Goal: Task Accomplishment & Management: Manage account settings

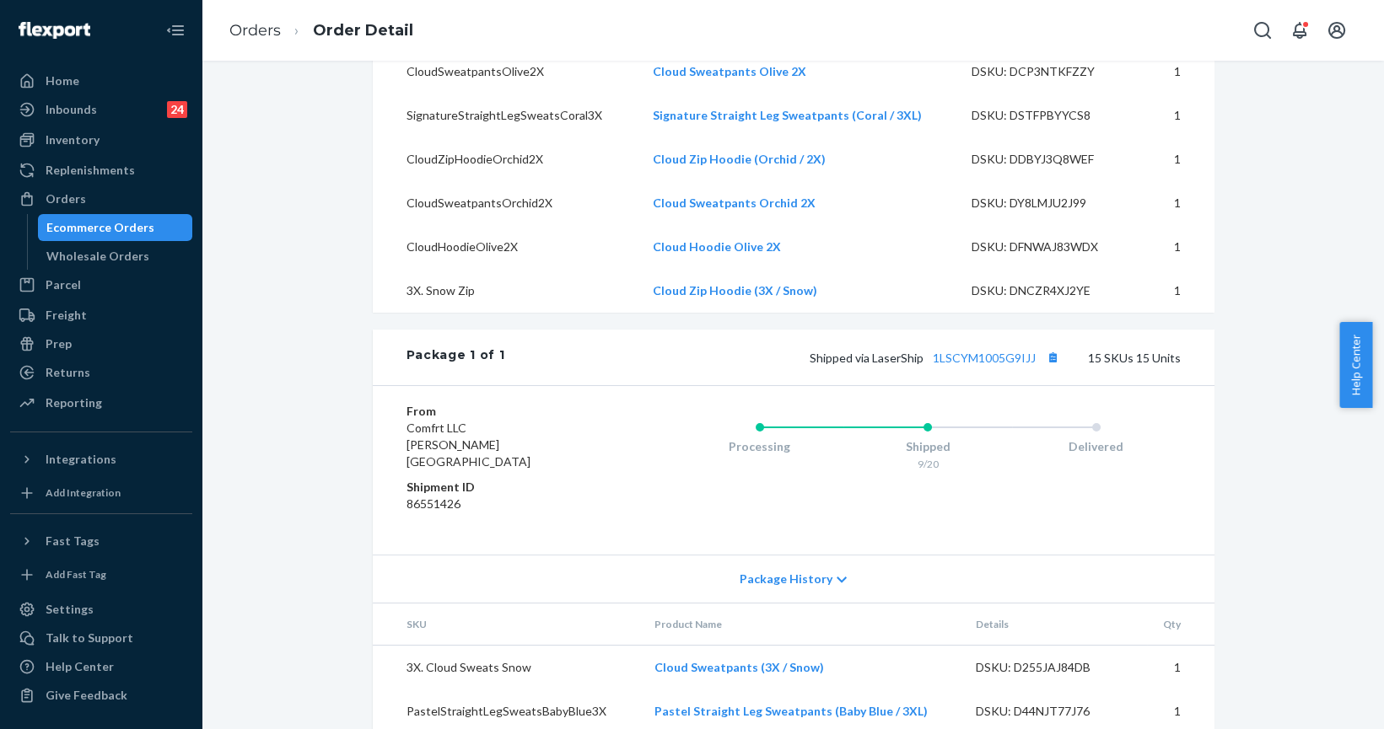
scroll to position [1149, 0]
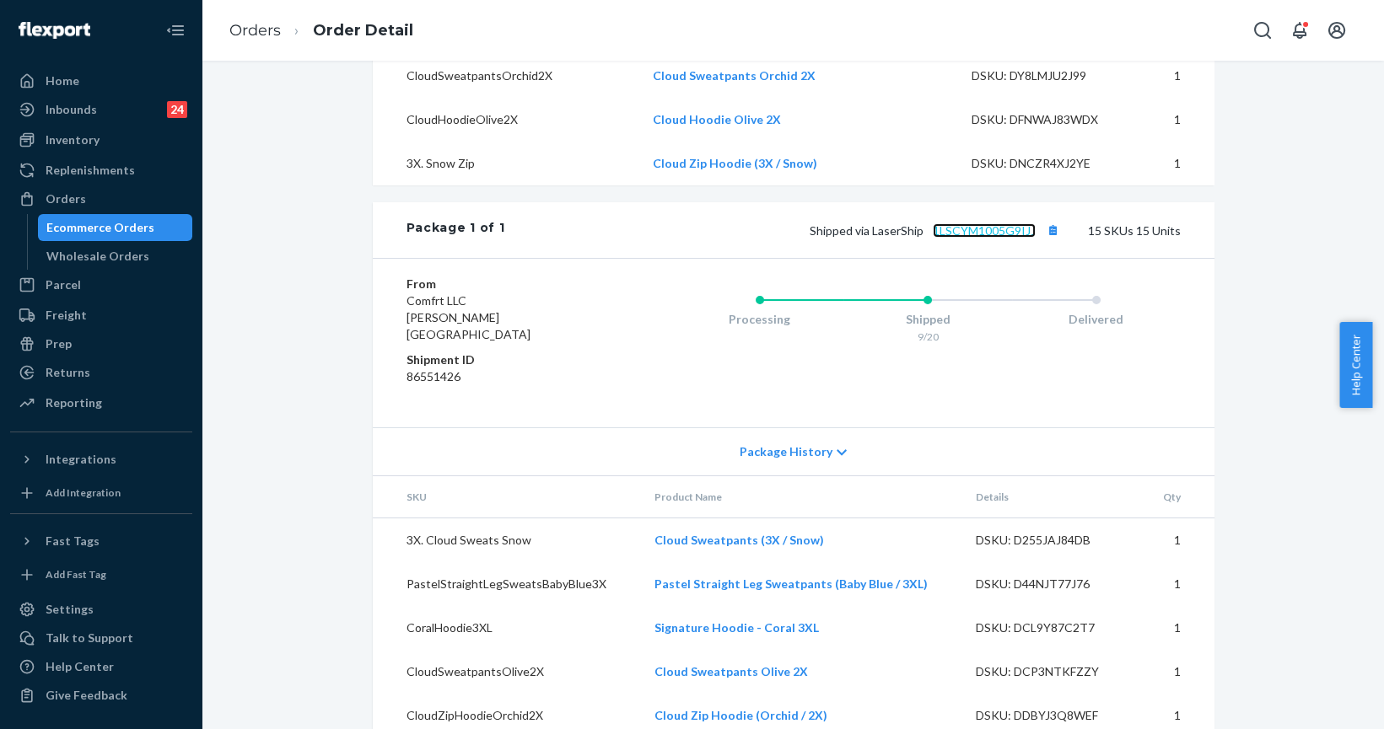
click at [958, 238] on link "1LSCYM1005G9IJJ" at bounding box center [984, 230] width 103 height 14
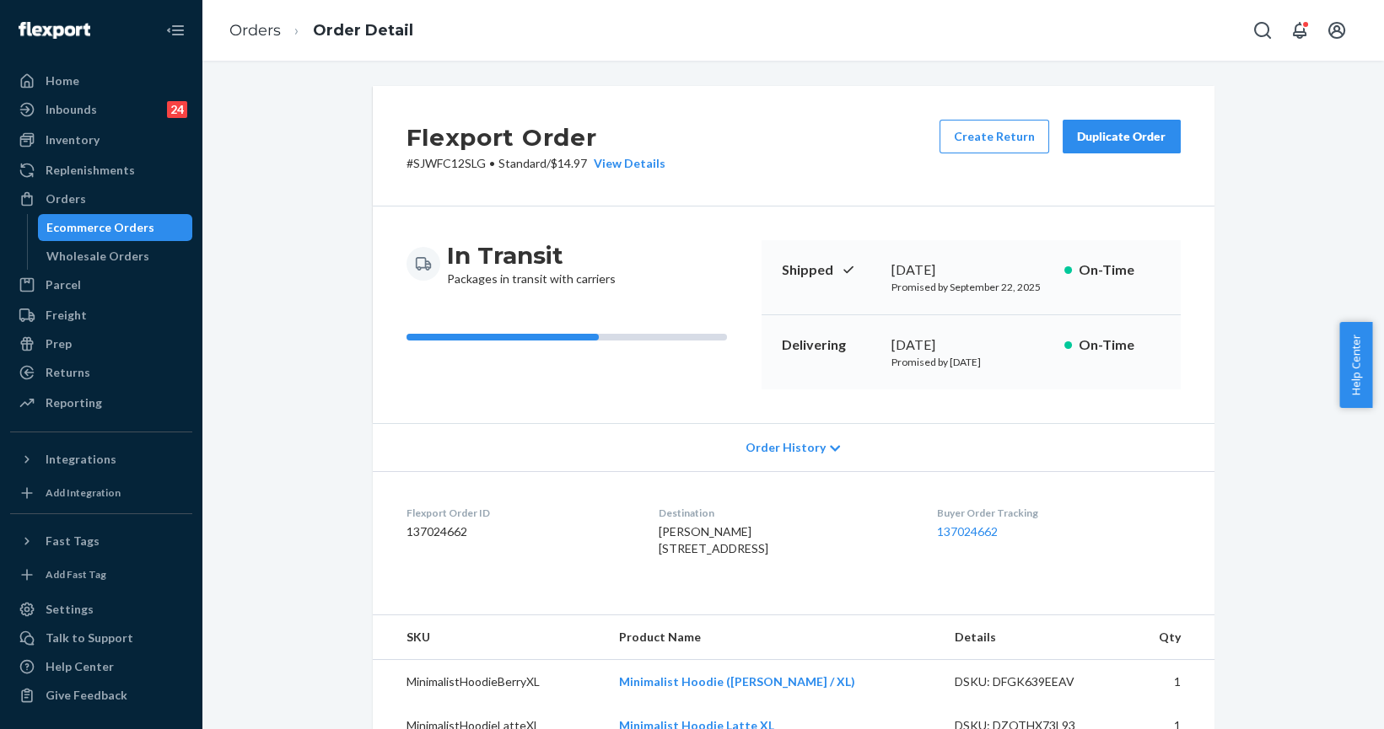
scroll to position [383, 0]
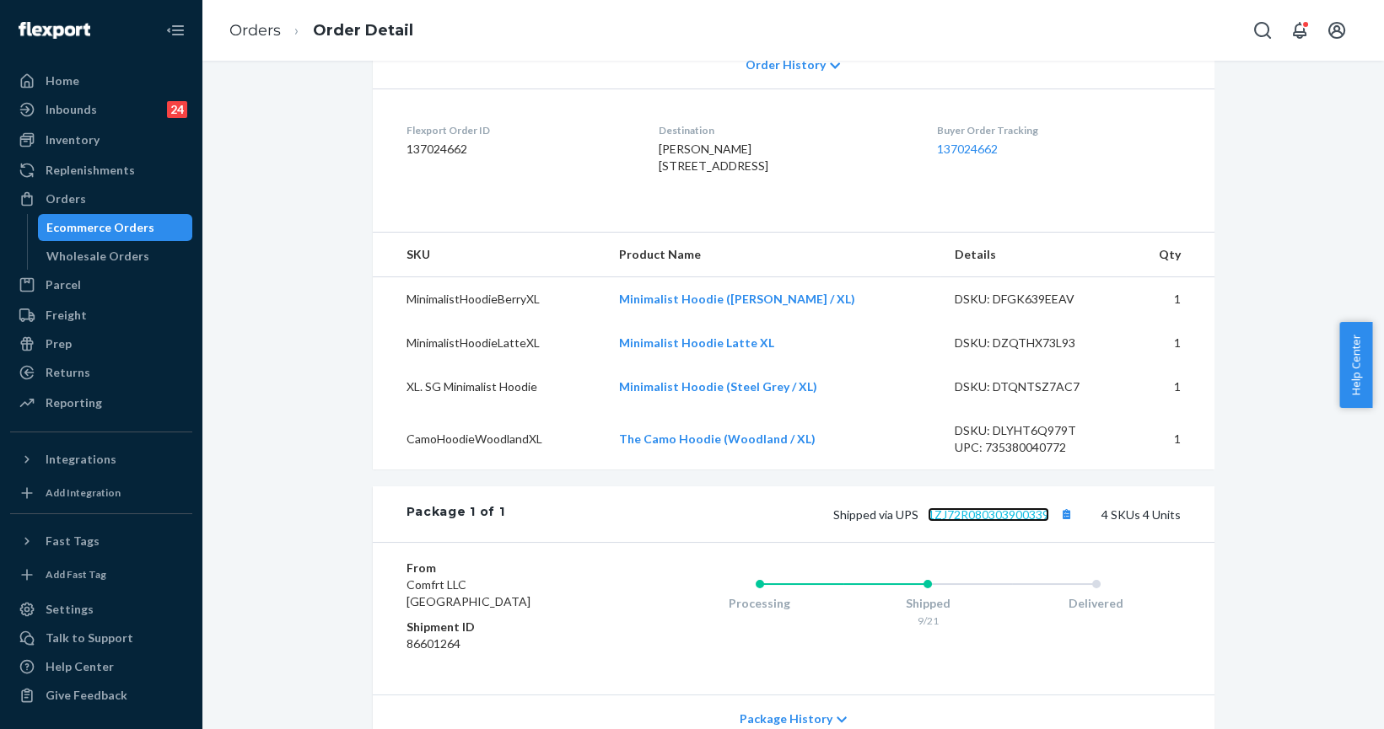
click at [985, 522] on link "1ZJ72R080303900339" at bounding box center [988, 515] width 121 height 14
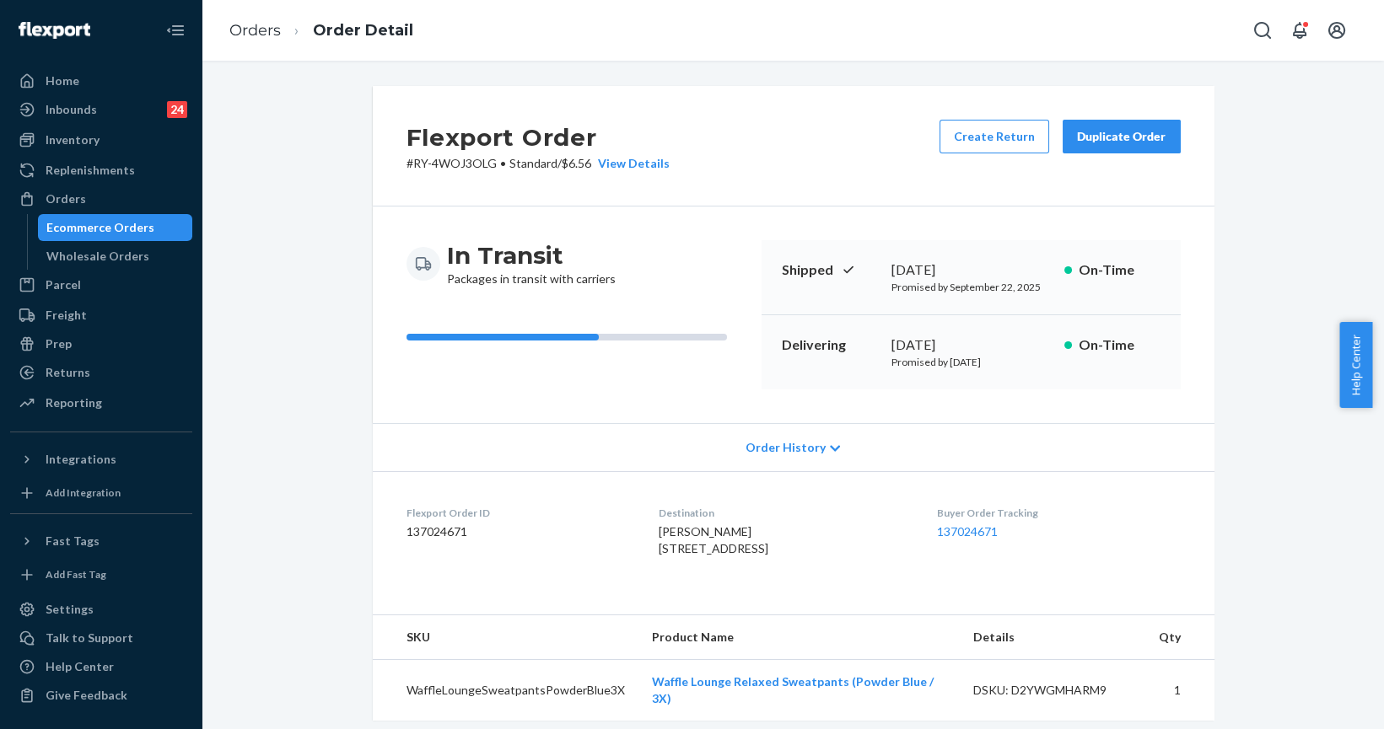
scroll to position [383, 0]
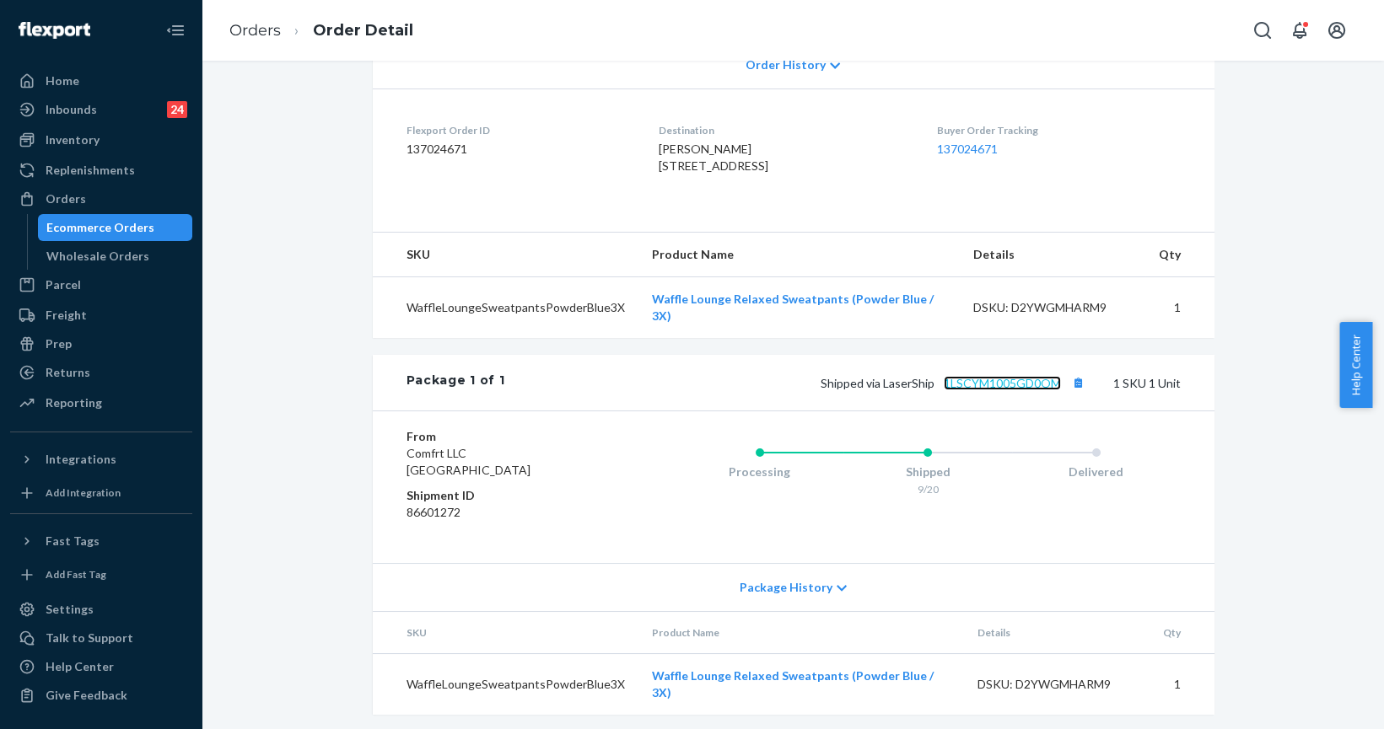
click at [984, 390] on link "1LSCYM1005GD0OM" at bounding box center [1002, 383] width 117 height 14
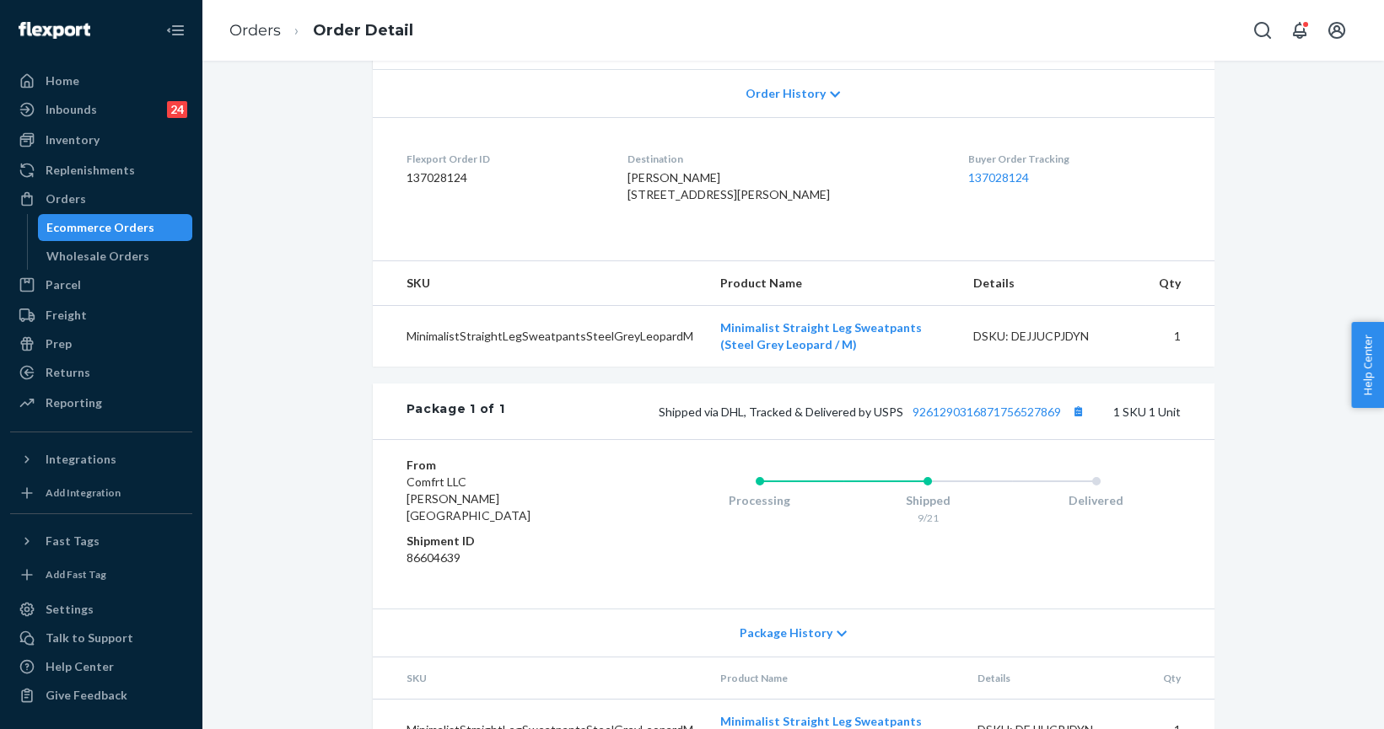
scroll to position [383, 0]
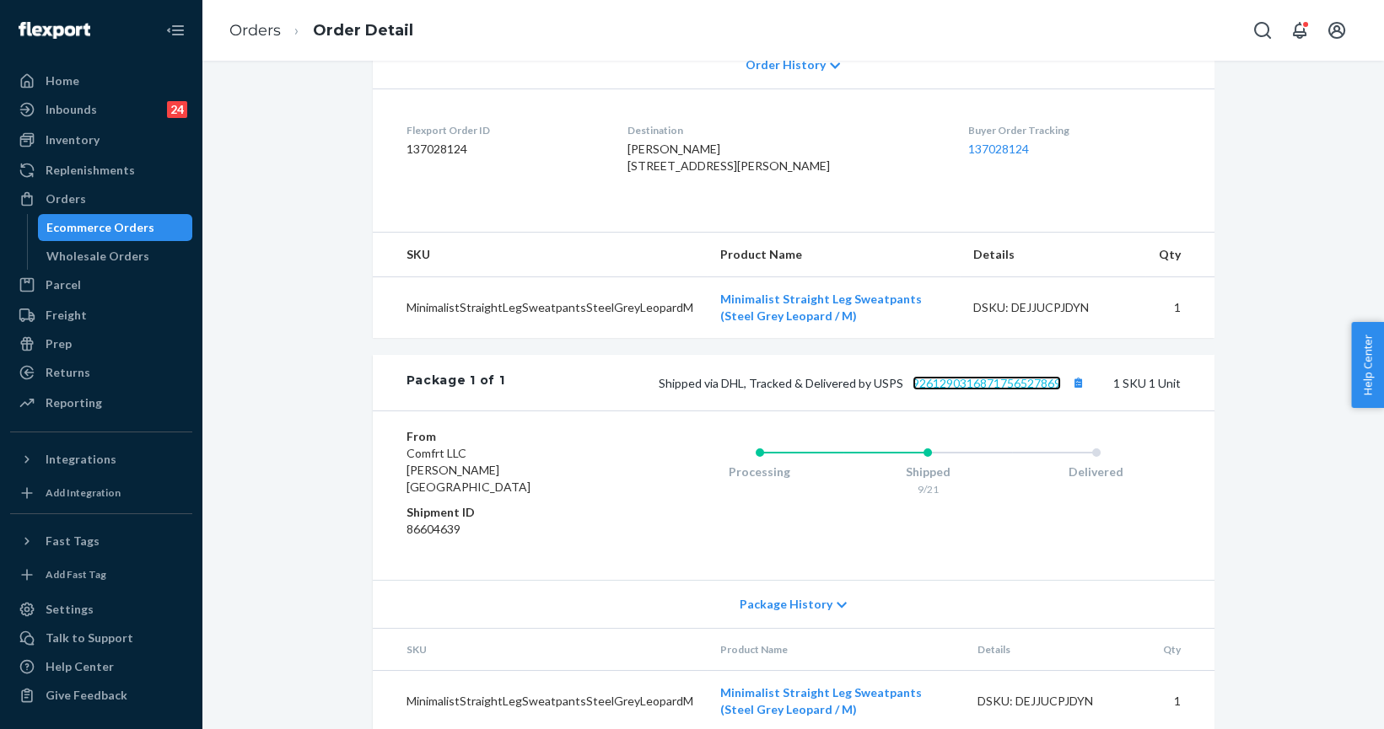
click at [979, 390] on link "9261290316871756527869" at bounding box center [986, 383] width 148 height 14
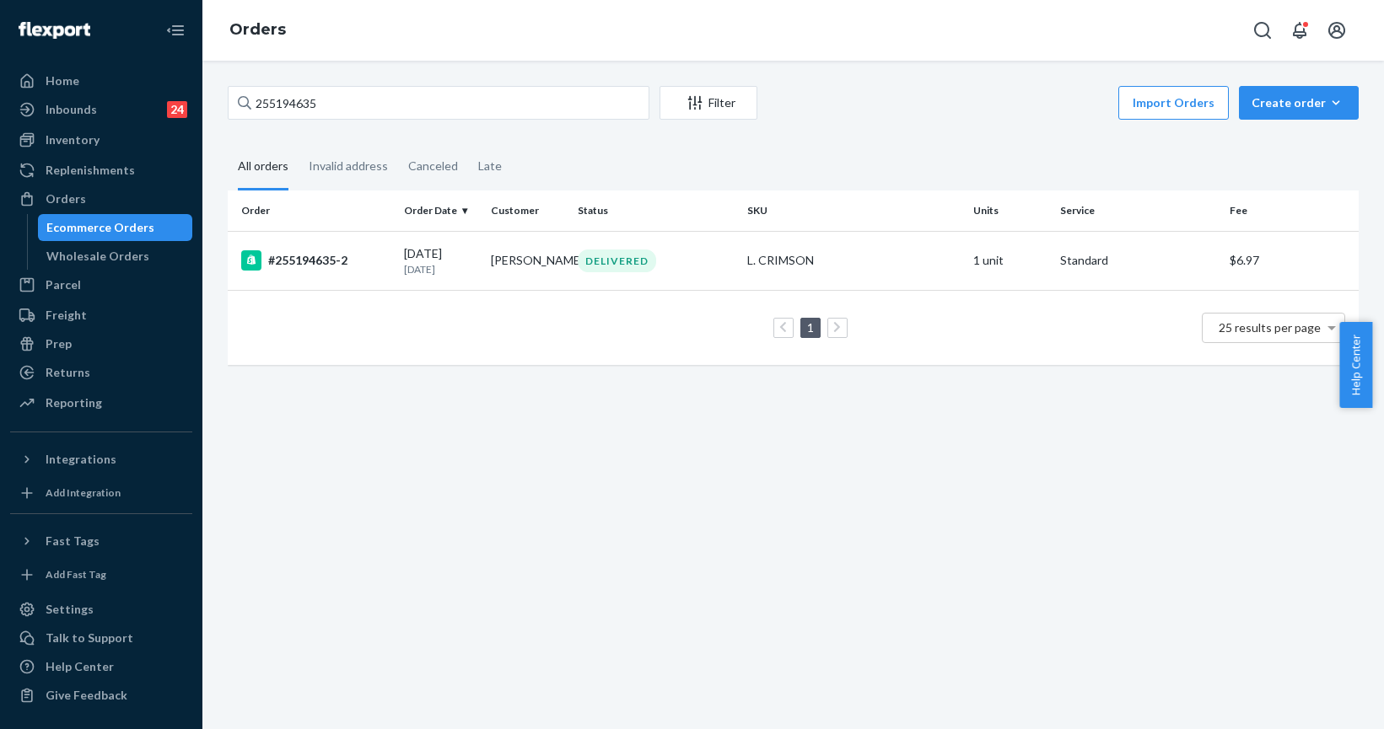
click at [340, 106] on input "255194635" at bounding box center [439, 103] width 422 height 34
type input "255294436"
click at [311, 246] on td "#255294436" at bounding box center [313, 260] width 170 height 59
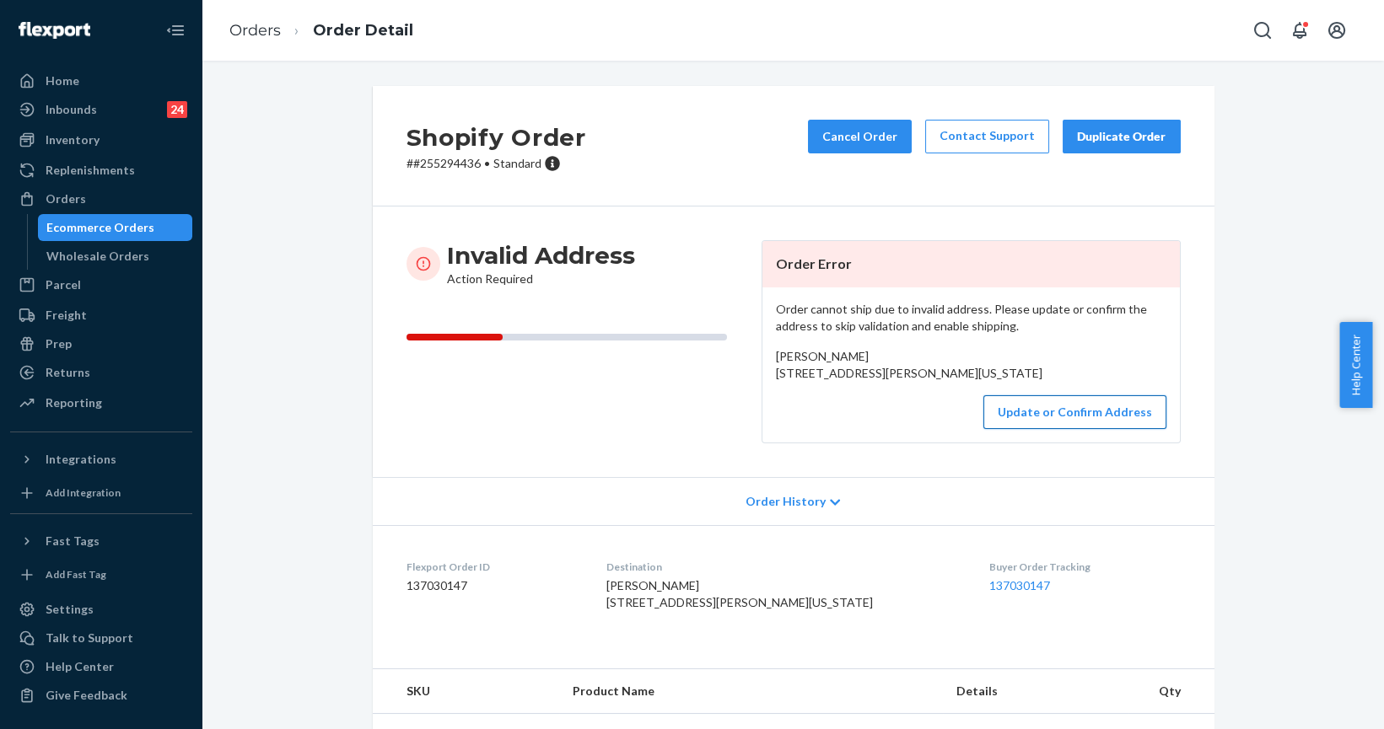
click at [1072, 429] on button "Update or Confirm Address" at bounding box center [1074, 413] width 183 height 34
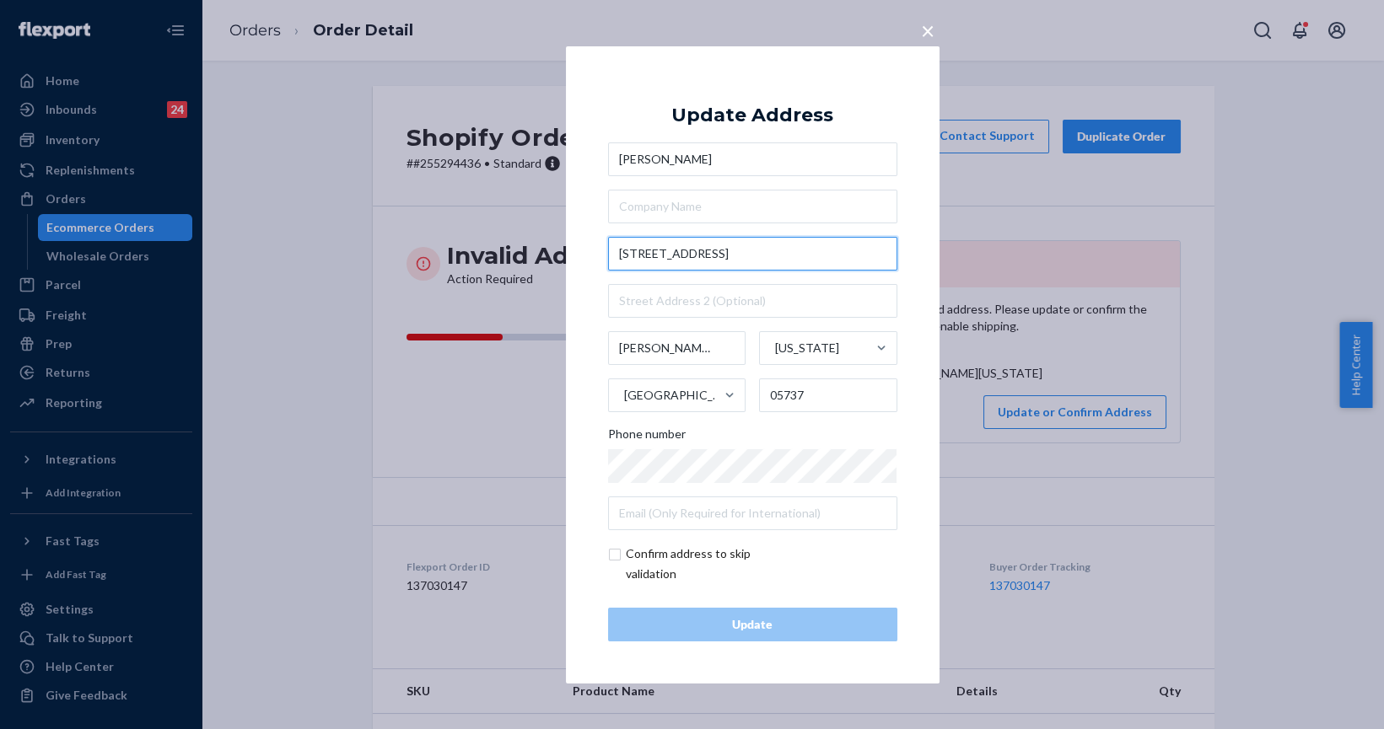
drag, startPoint x: 686, startPoint y: 250, endPoint x: 603, endPoint y: 246, distance: 82.8
click at [603, 246] on div "× Update Address [PERSON_NAME] [STREET_ADDRESS][PERSON_NAME][US_STATE] Phone nu…" at bounding box center [753, 365] width 374 height 638
paste input "[GEOGRAPHIC_DATA]"
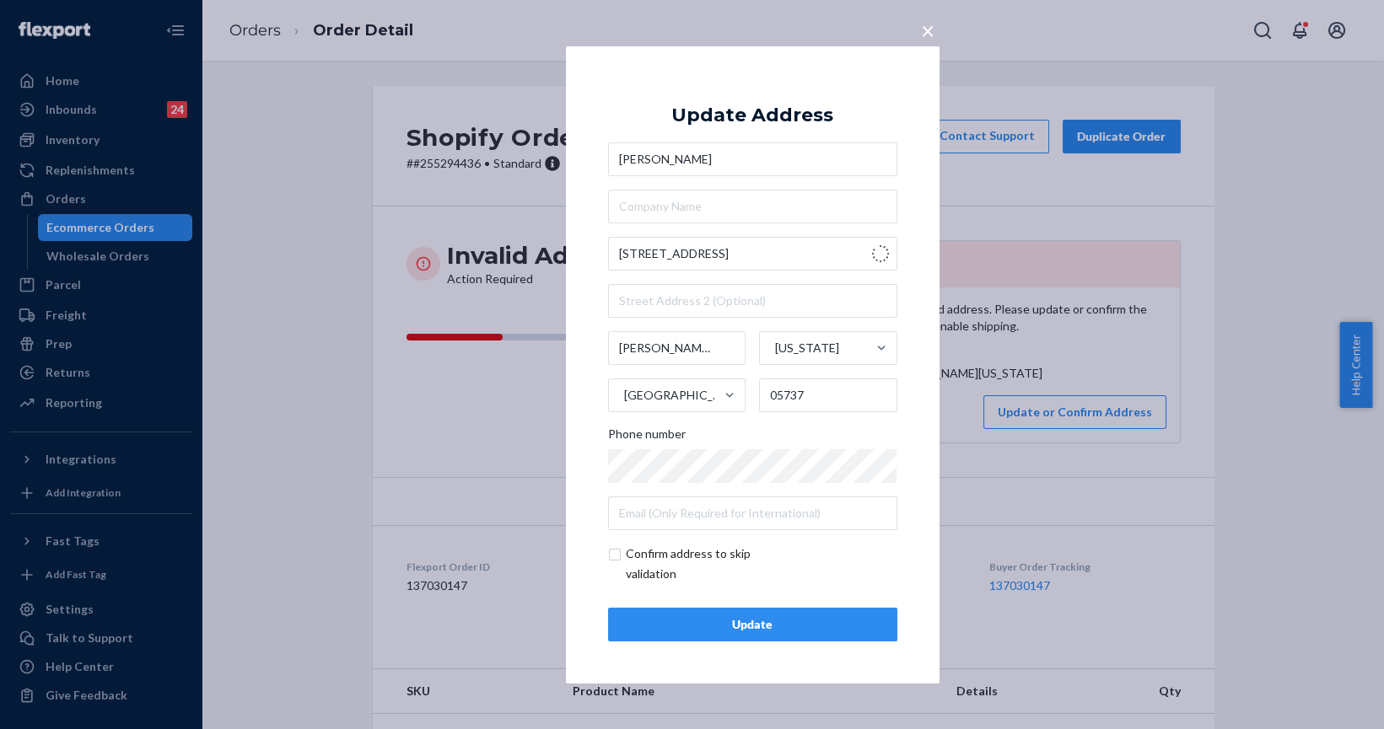
type input "[STREET_ADDRESS]"
type input "Rutland"
type input "05701"
click at [757, 621] on div "Update" at bounding box center [752, 624] width 261 height 17
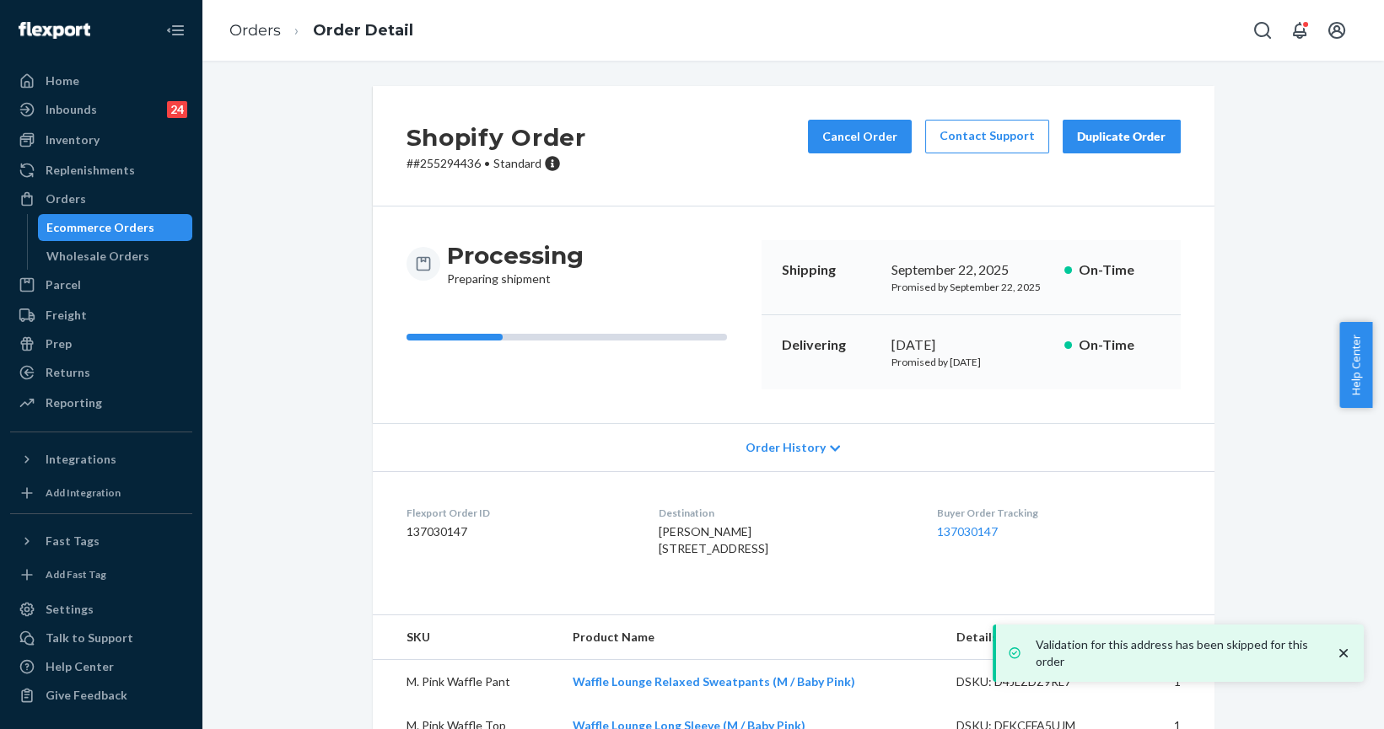
drag, startPoint x: 648, startPoint y: 548, endPoint x: 671, endPoint y: 580, distance: 39.8
click at [671, 557] on div "[PERSON_NAME] [STREET_ADDRESS]" at bounding box center [784, 541] width 251 height 34
copy span "[STREET_ADDRESS]"
click at [58, 196] on div "Orders" at bounding box center [66, 199] width 40 height 17
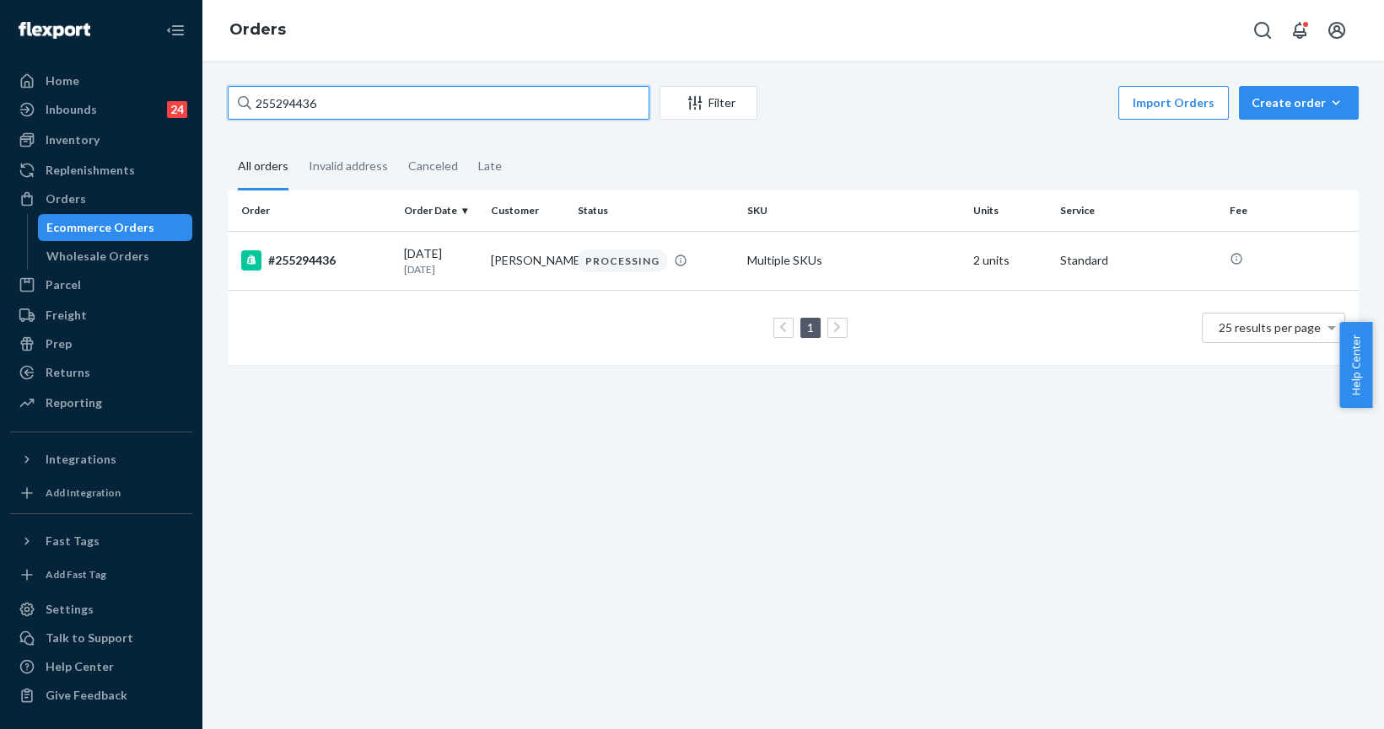
click at [404, 111] on input "255294436" at bounding box center [439, 103] width 422 height 34
paste input "16645"
type input "255166456"
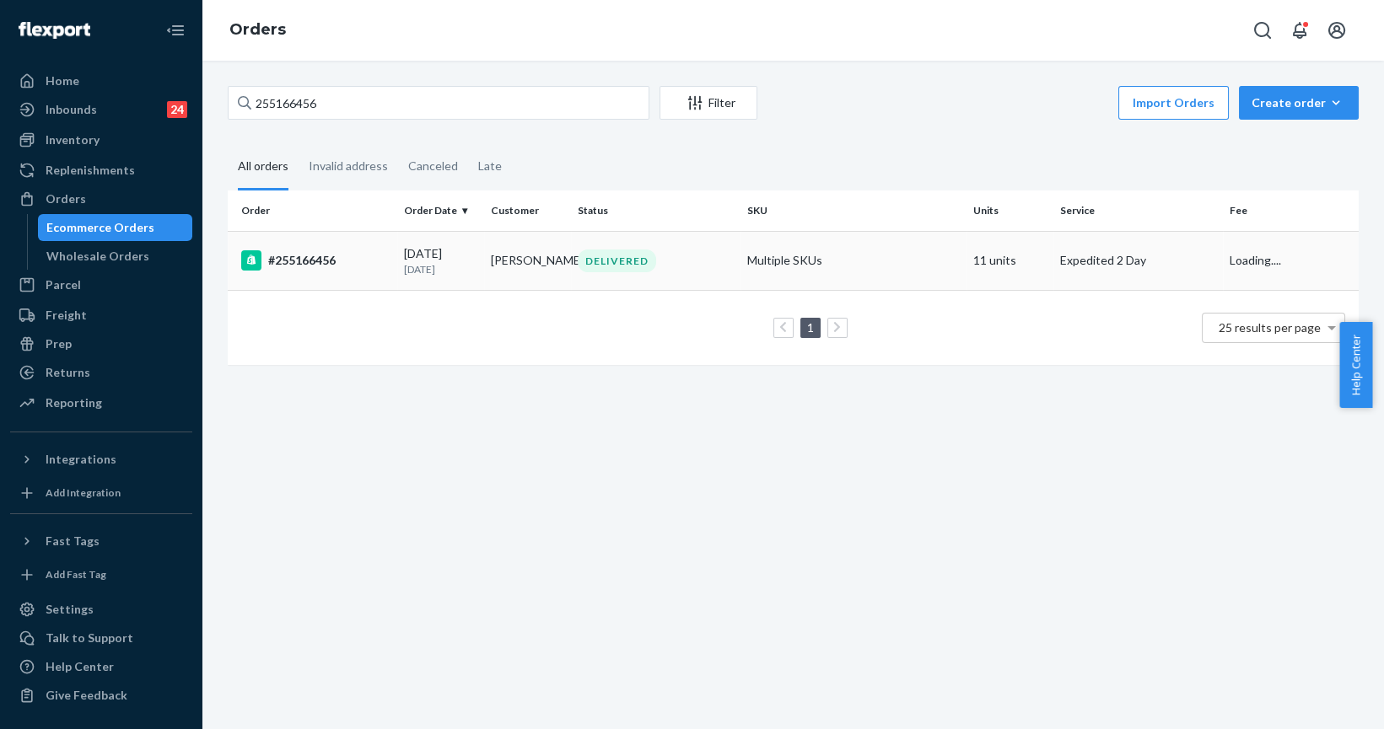
click at [276, 266] on div "#255166456" at bounding box center [315, 260] width 149 height 20
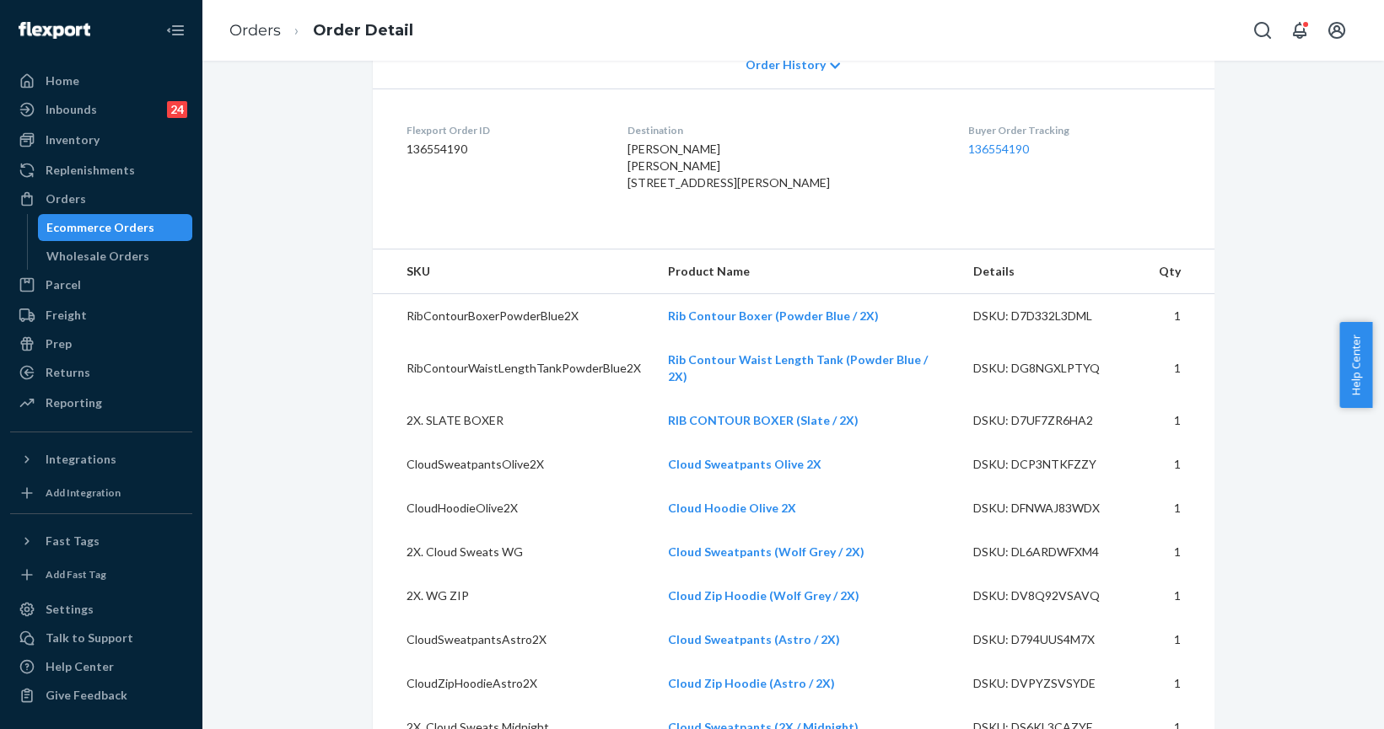
scroll to position [76, 0]
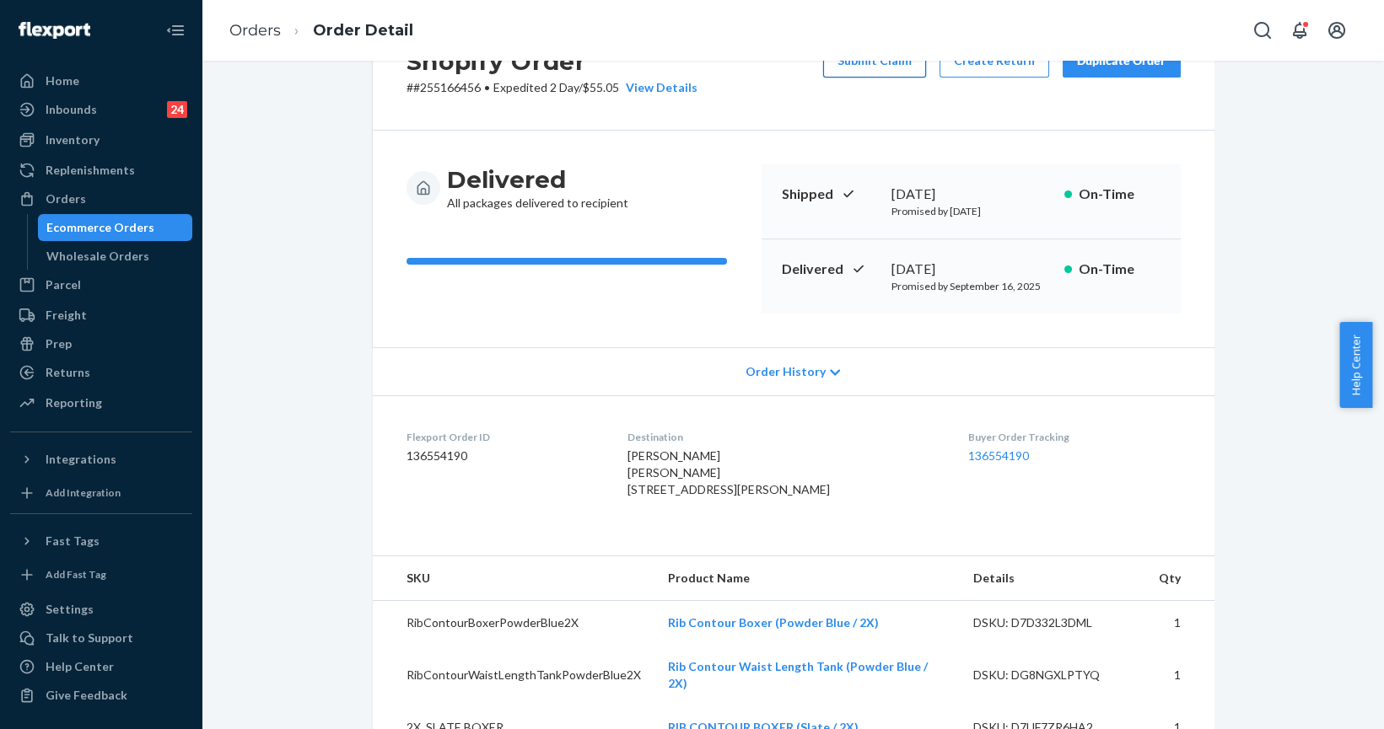
click at [900, 70] on button "Submit Claim" at bounding box center [874, 61] width 103 height 34
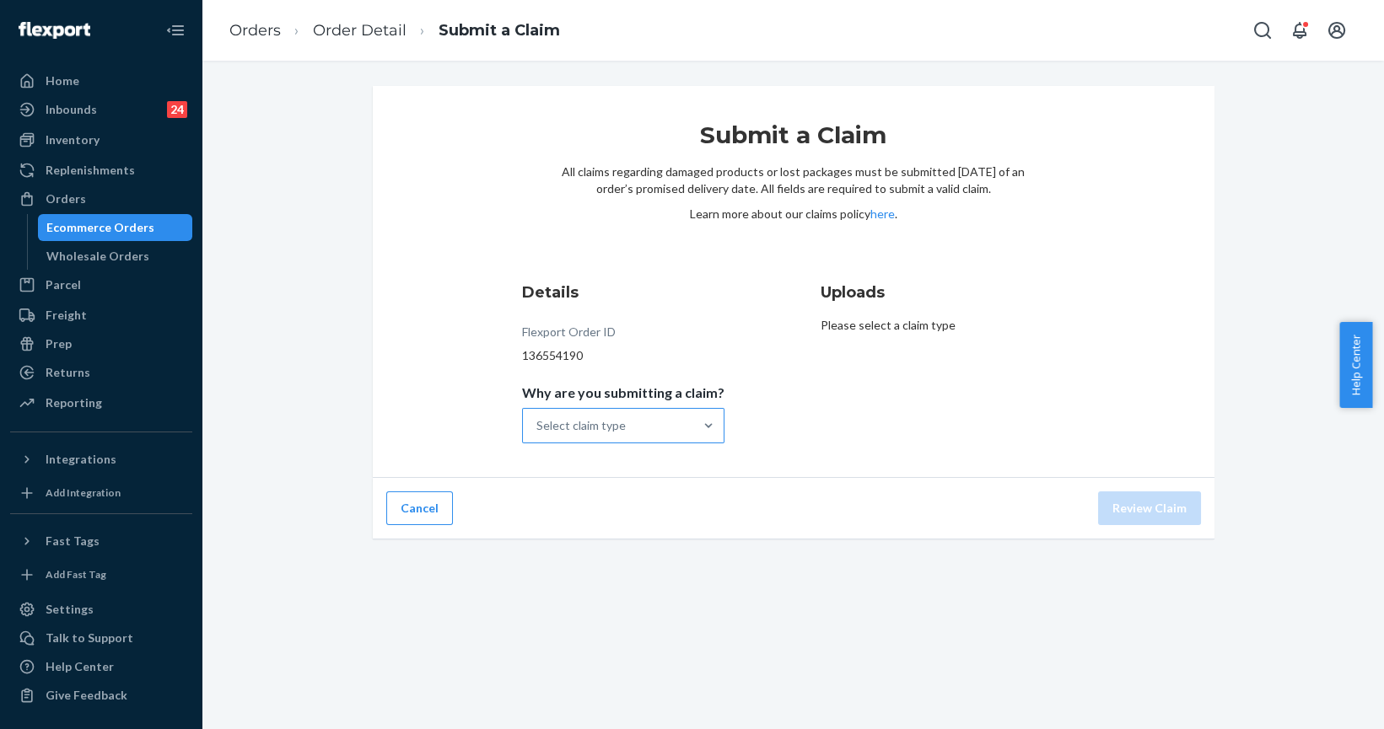
click at [666, 428] on div "Select claim type" at bounding box center [608, 426] width 170 height 34
click at [538, 428] on input "Why are you submitting a claim? Select claim type" at bounding box center [537, 425] width 2 height 17
click at [613, 568] on div "Missing product" at bounding box center [623, 569] width 196 height 34
click at [538, 434] on input "Why are you submitting a claim? option Missing product focused, 4 of 4. 4 resul…" at bounding box center [537, 425] width 2 height 17
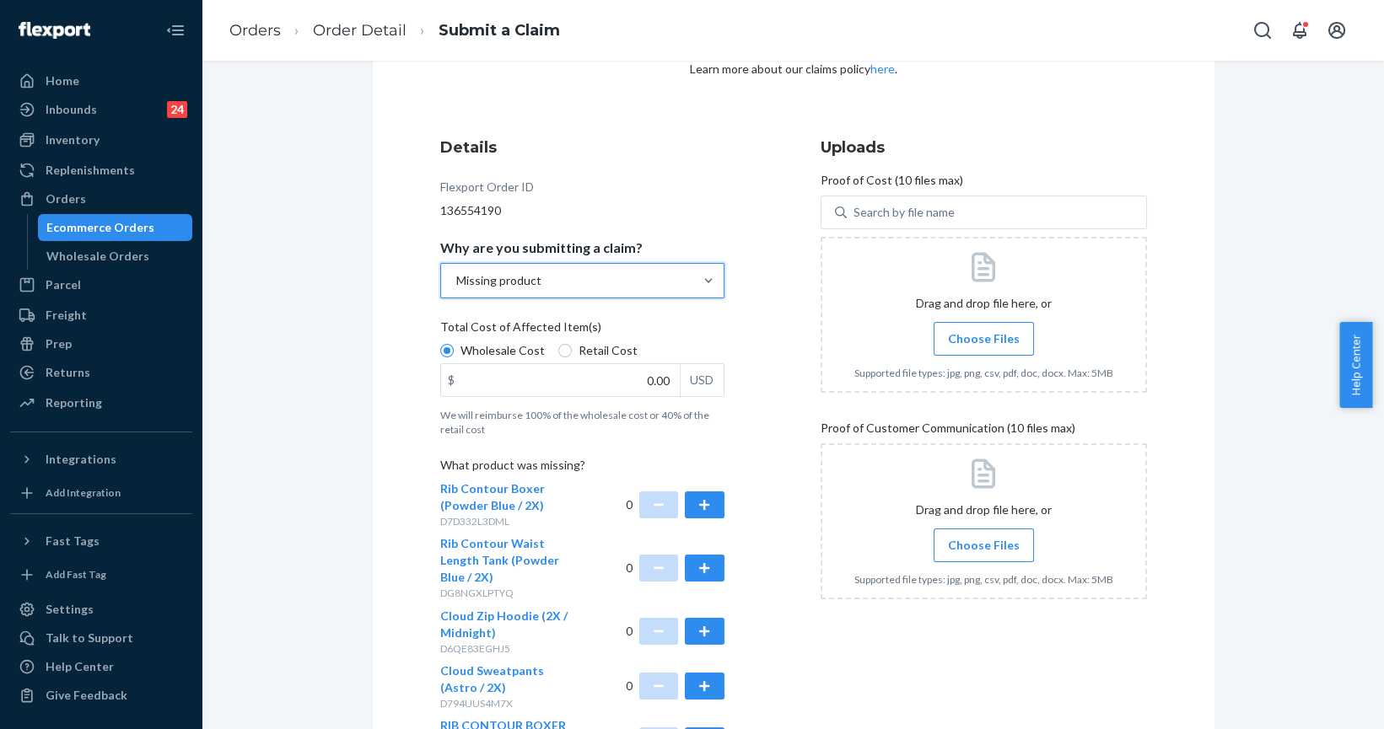
scroll to position [306, 0]
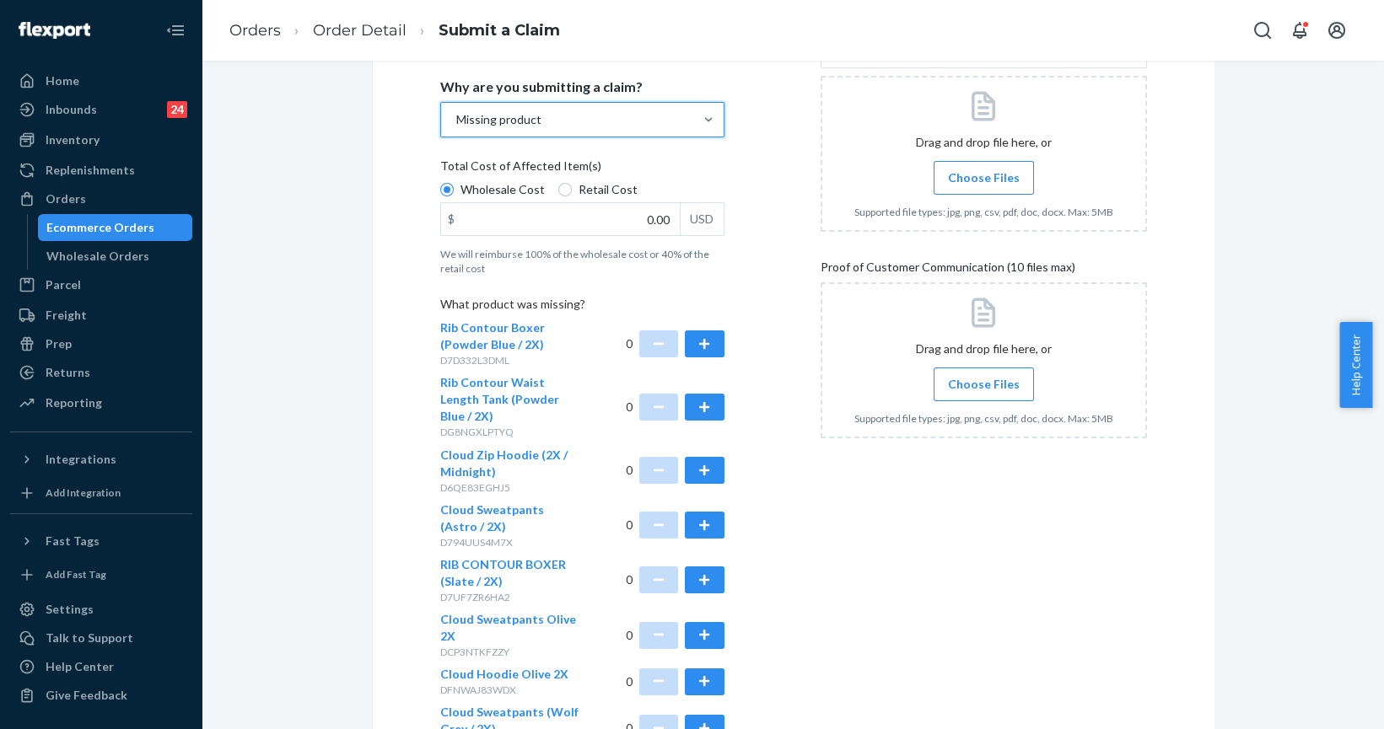
click at [994, 349] on div at bounding box center [984, 361] width 326 height 156
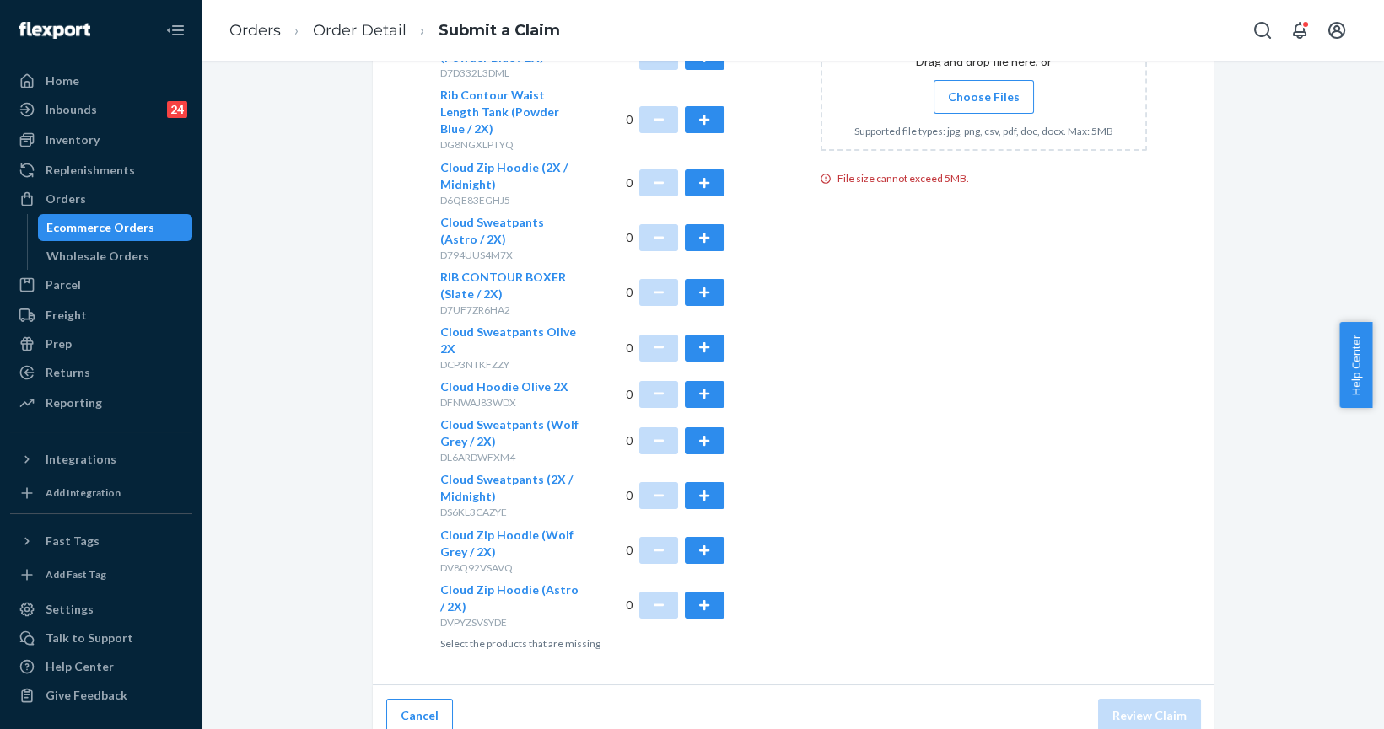
scroll to position [517, 0]
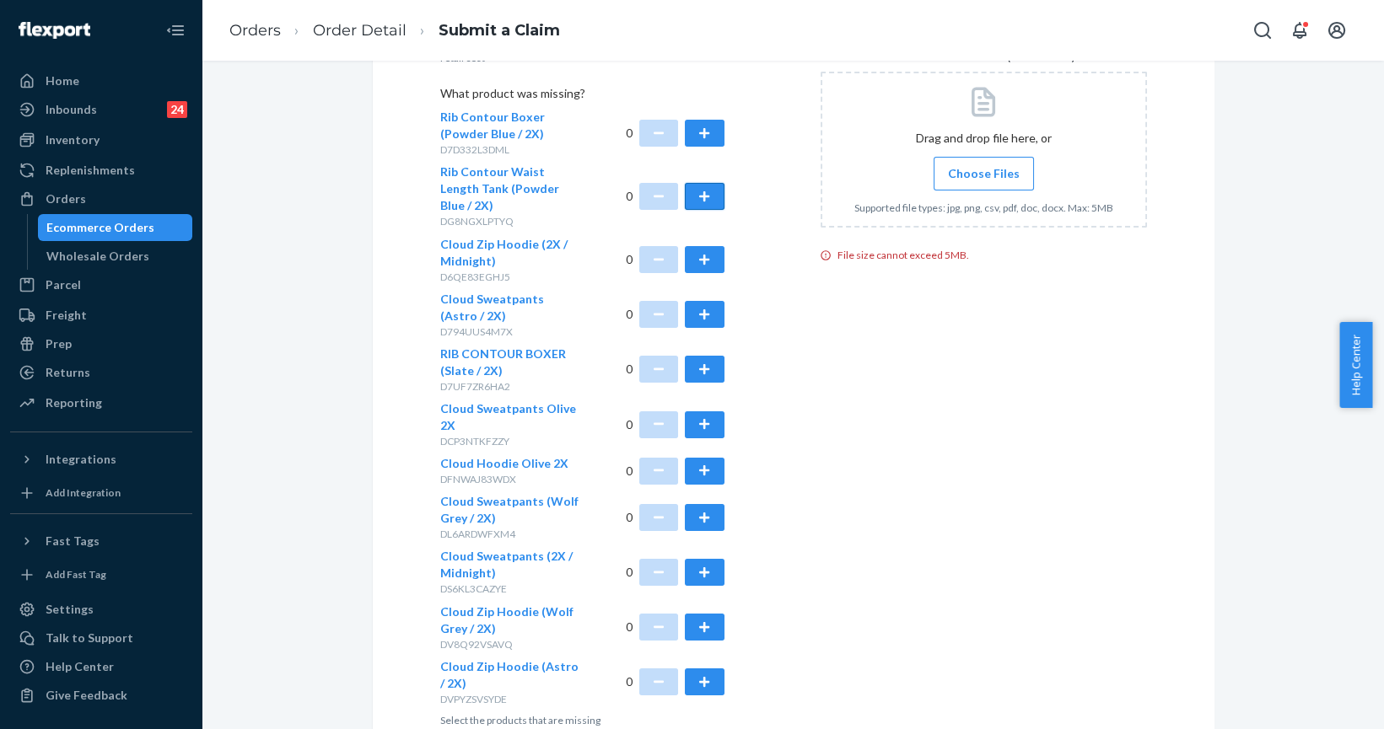
click at [690, 190] on button "button" at bounding box center [704, 196] width 39 height 27
click at [700, 504] on button "button" at bounding box center [704, 517] width 39 height 27
click at [987, 170] on span "Choose Files" at bounding box center [984, 173] width 72 height 17
click at [984, 170] on input "Choose Files" at bounding box center [983, 173] width 1 height 19
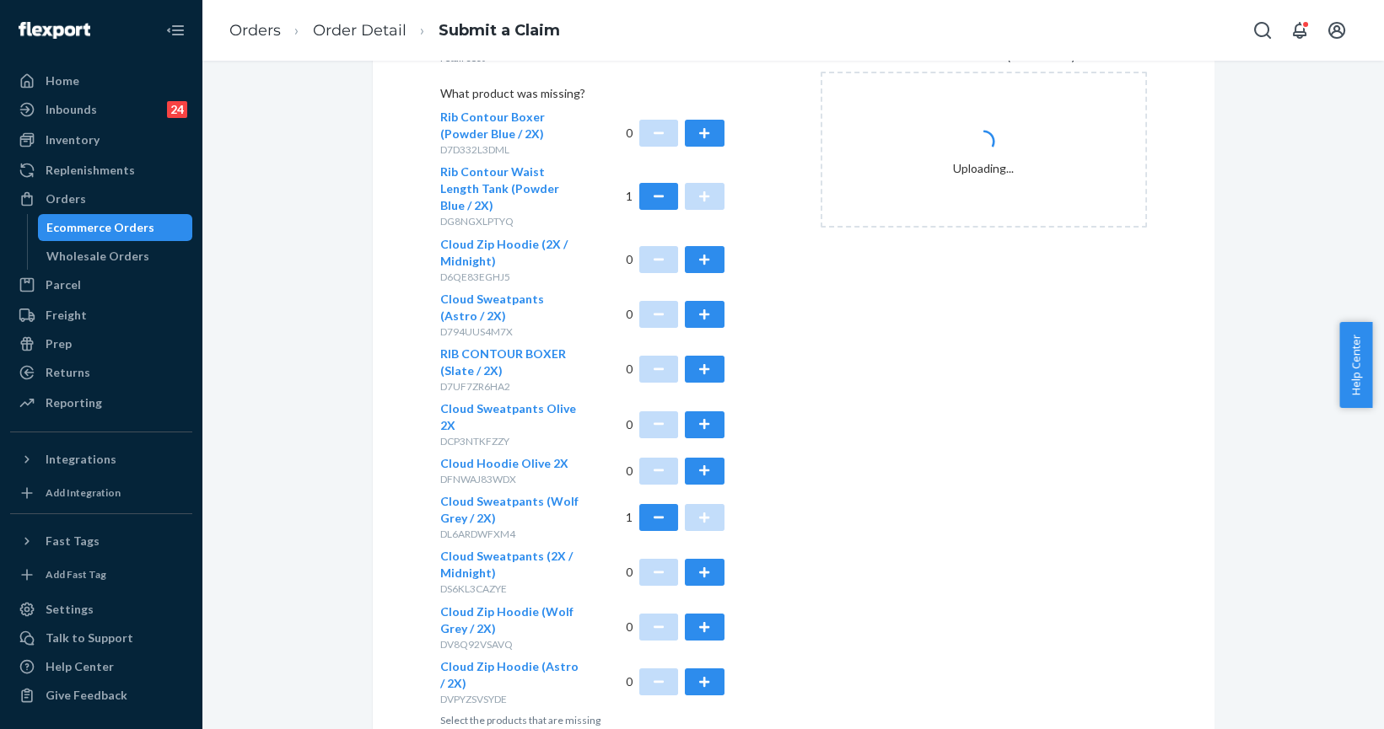
click at [186, 123] on div "Inbounds 24 Shipping Plans Problems 24" at bounding box center [101, 110] width 182 height 29
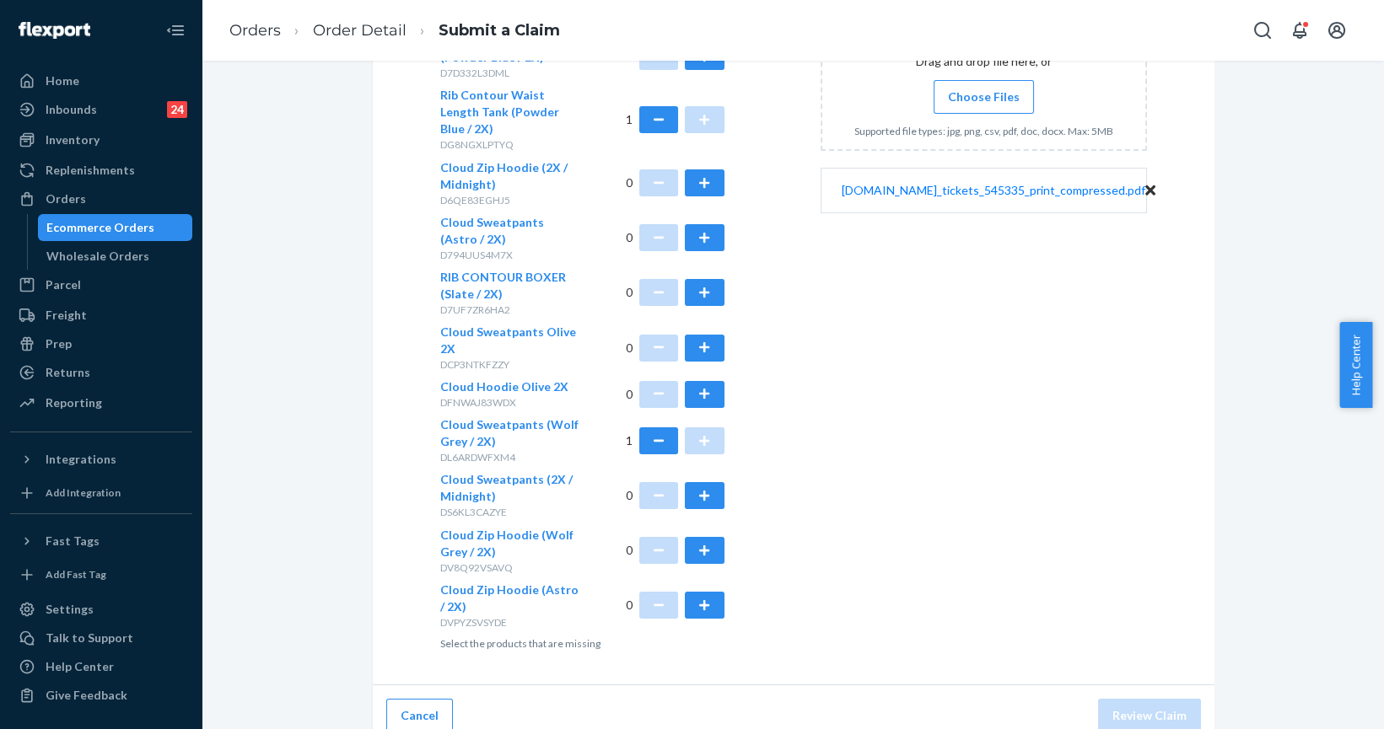
scroll to position [287, 0]
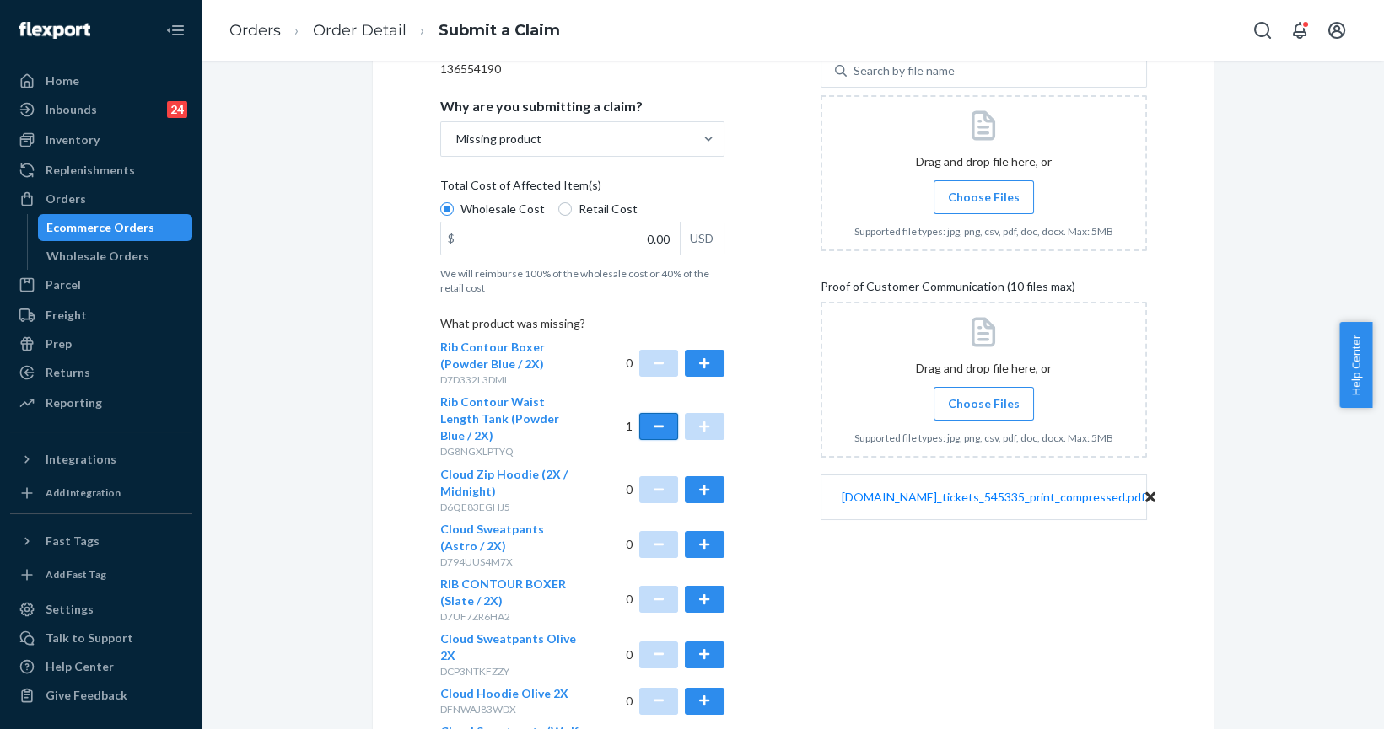
click at [651, 423] on button "button" at bounding box center [658, 426] width 39 height 27
click at [782, 287] on div "Details Flexport Order ID 136554190 Why are you submitting a claim? Missing pro…" at bounding box center [793, 476] width 707 height 963
click at [710, 586] on button "button" at bounding box center [704, 599] width 39 height 27
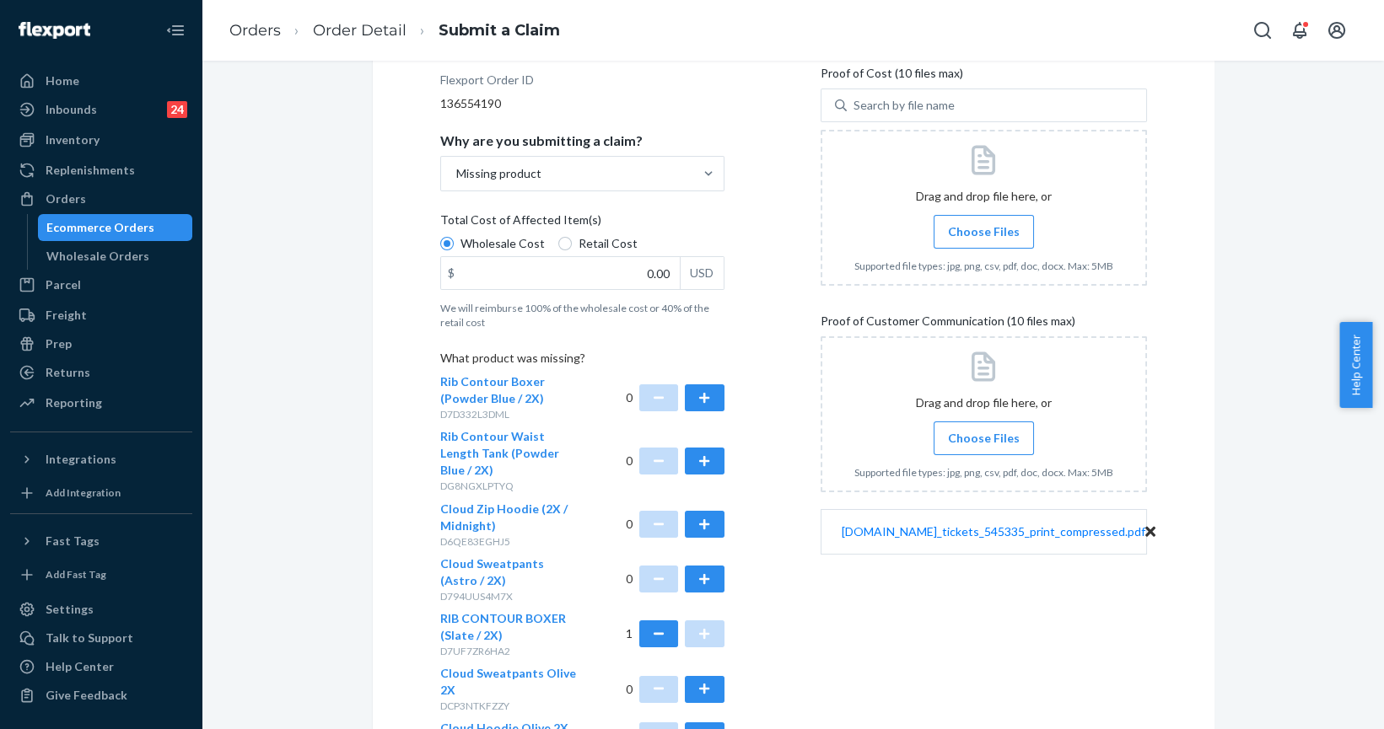
scroll to position [363, 0]
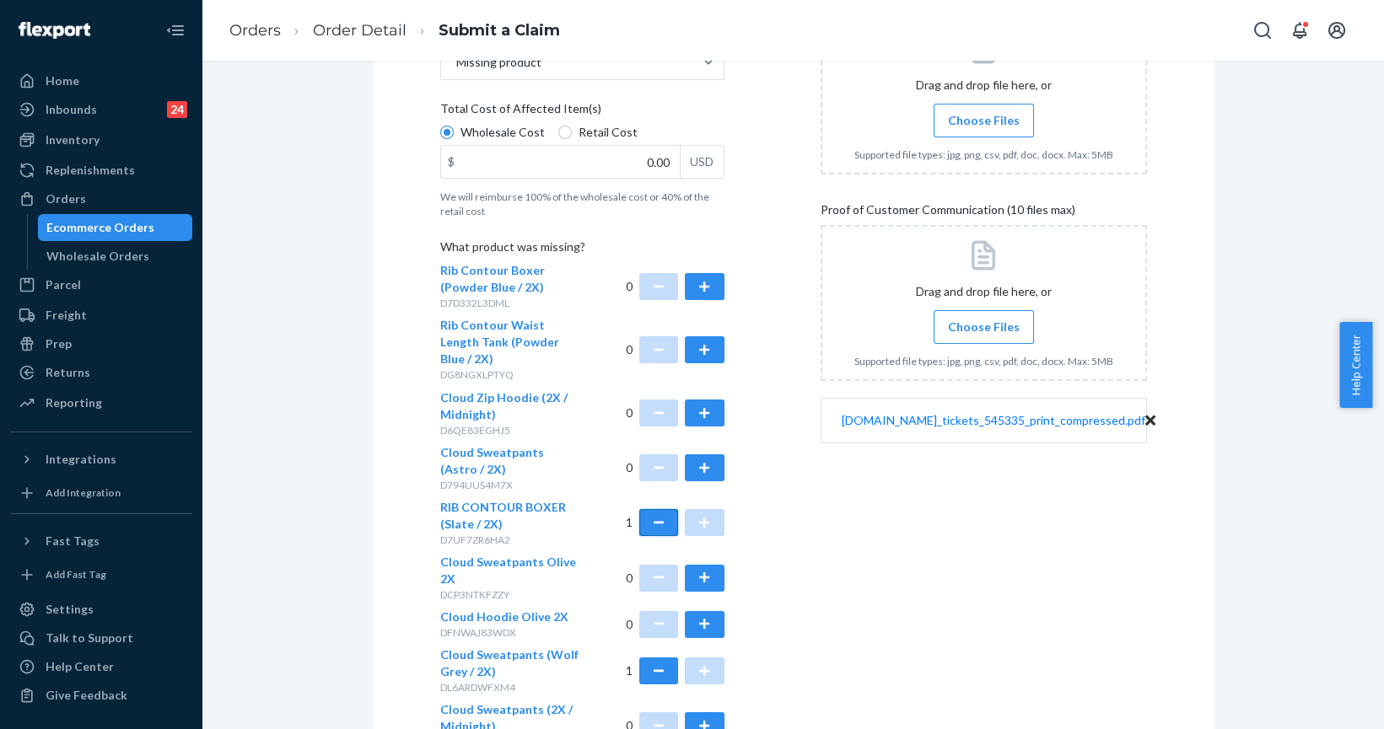
click at [659, 510] on button "button" at bounding box center [658, 522] width 39 height 27
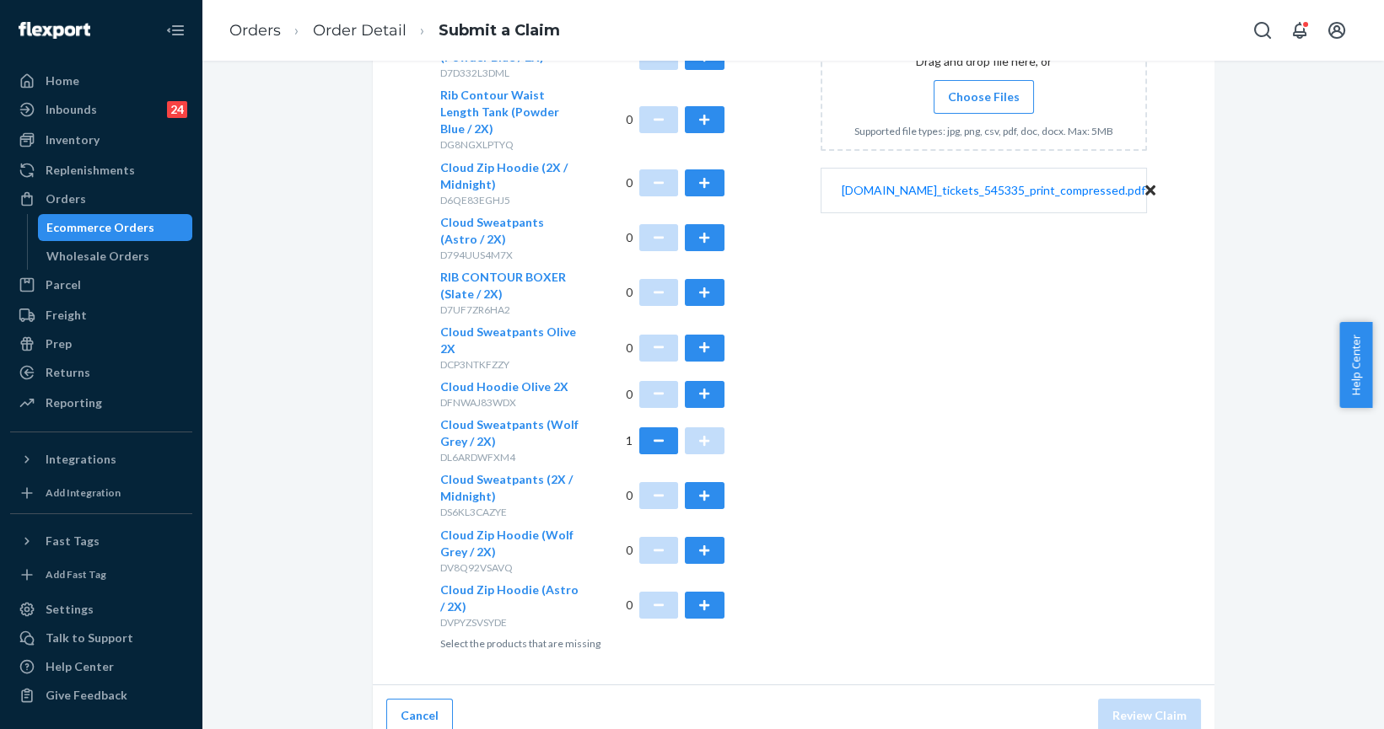
scroll to position [287, 0]
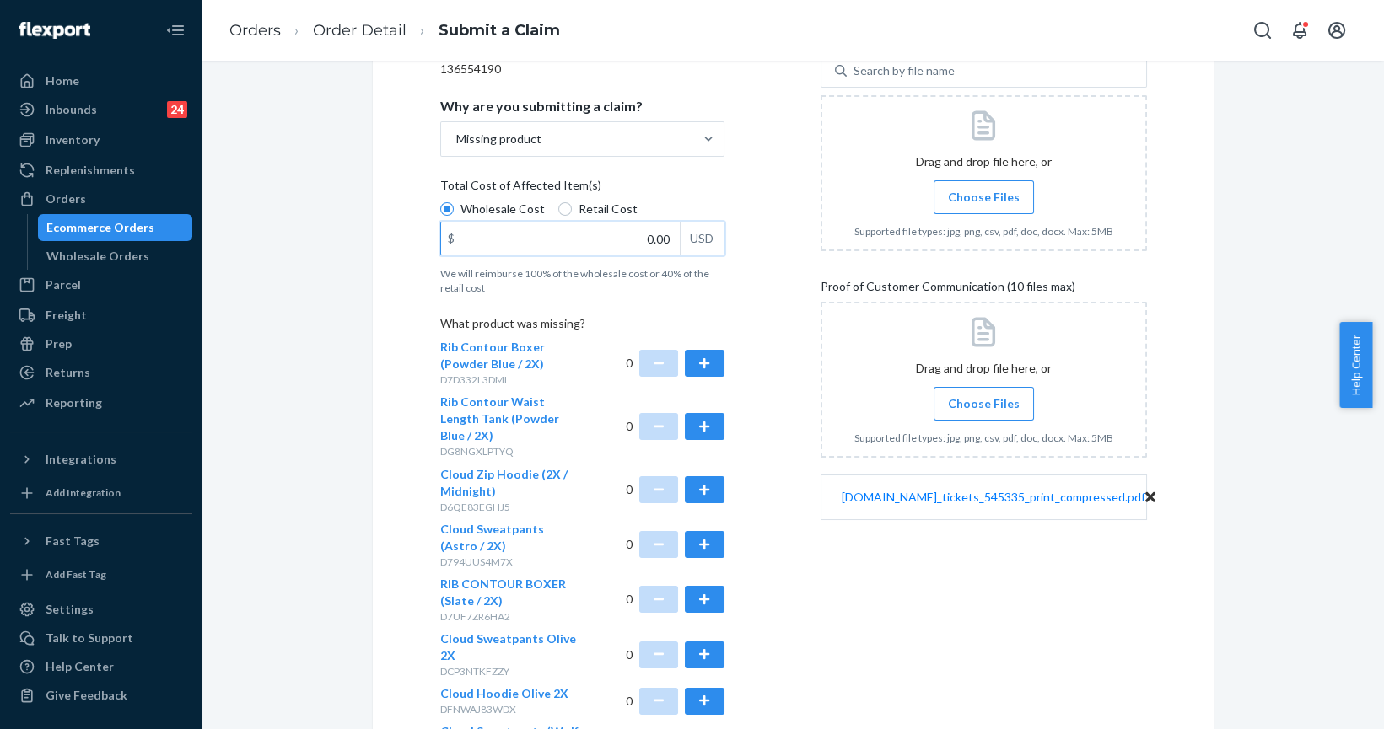
drag, startPoint x: 632, startPoint y: 228, endPoint x: 704, endPoint y: 232, distance: 72.6
click at [704, 232] on div "$ 0.00 USD" at bounding box center [582, 239] width 284 height 34
type input "32.00"
click at [969, 184] on label "Choose Files" at bounding box center [984, 197] width 100 height 34
click at [983, 188] on input "Choose Files" at bounding box center [983, 197] width 1 height 19
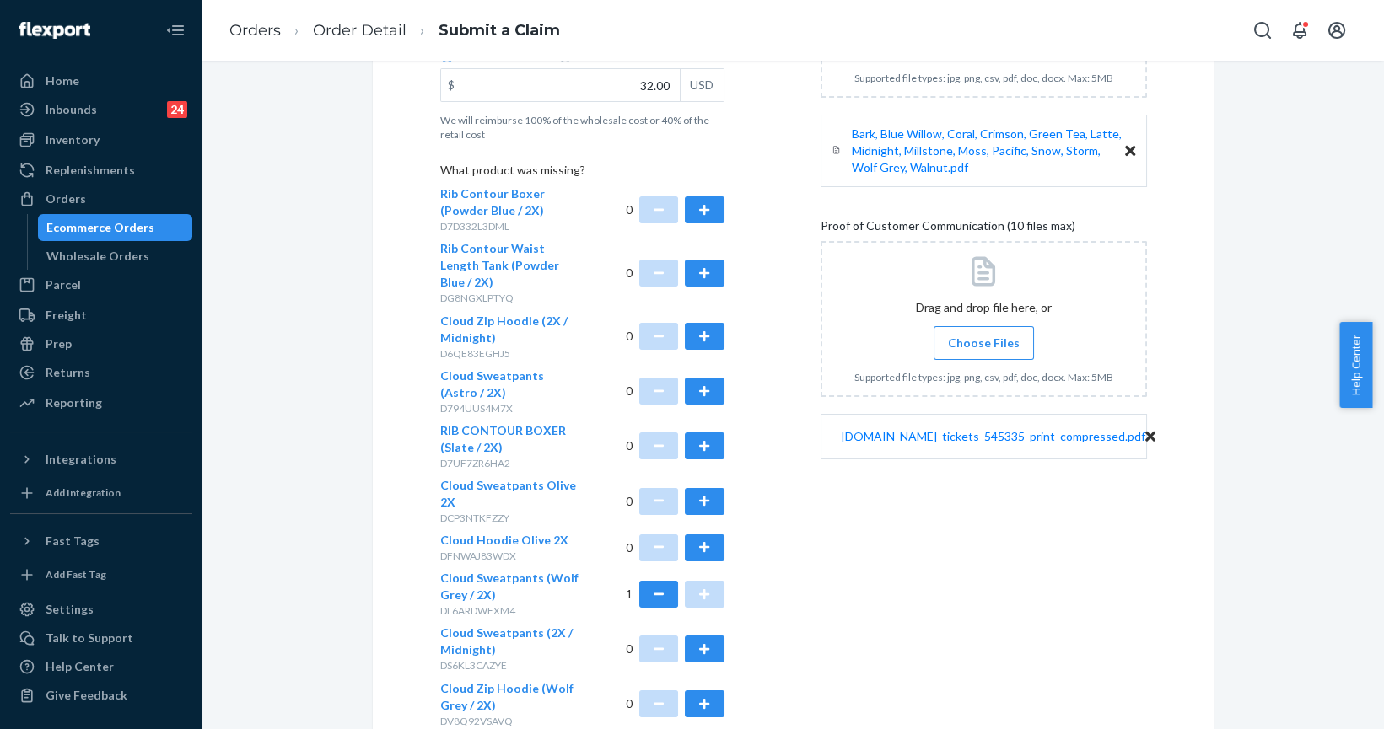
scroll to position [594, 0]
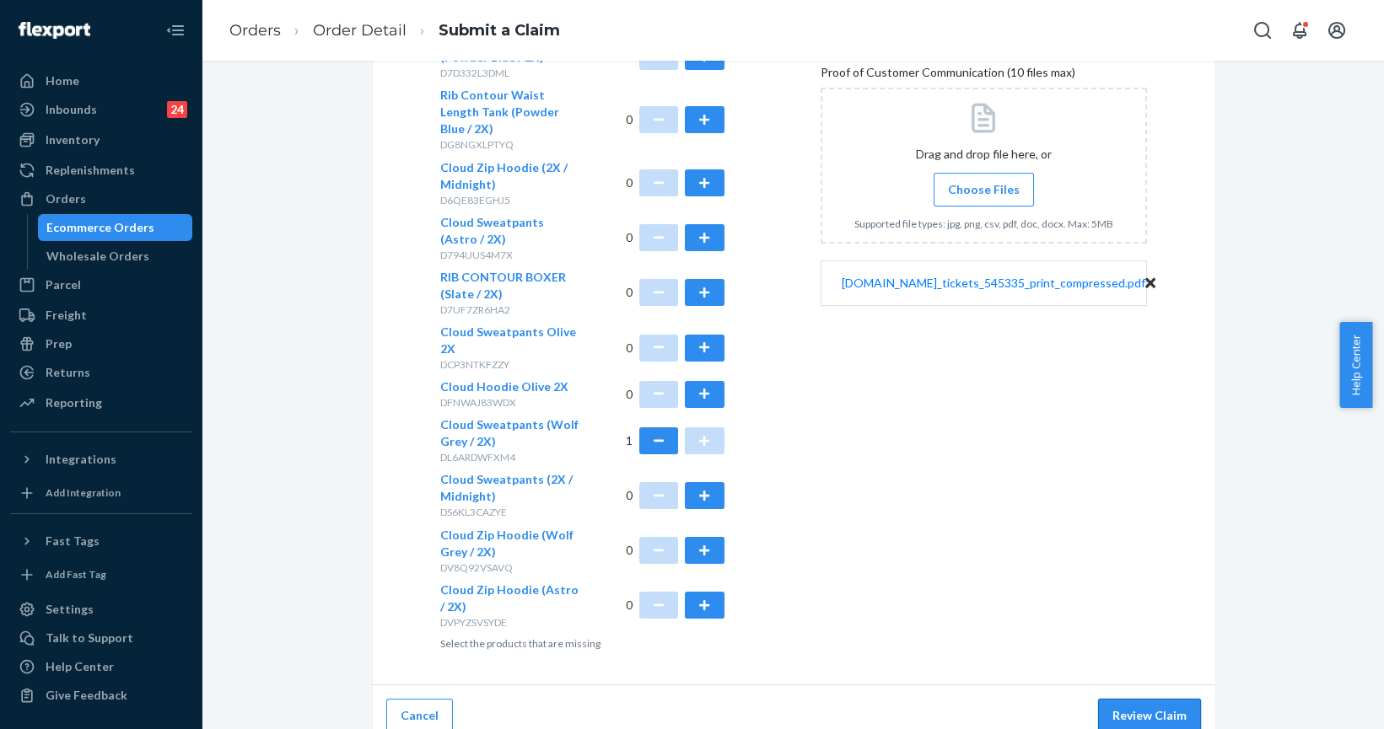
click at [1152, 699] on button "Review Claim" at bounding box center [1149, 716] width 103 height 34
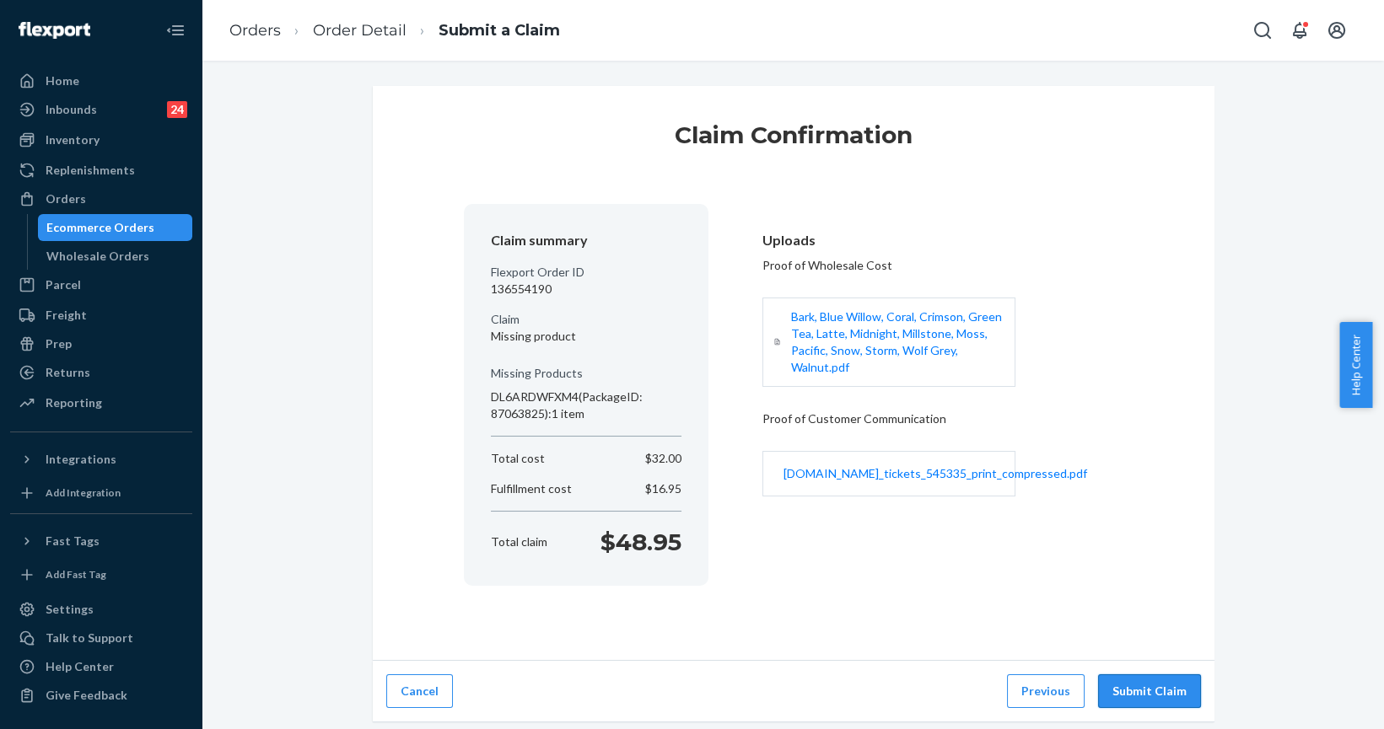
click at [1124, 688] on button "Submit Claim" at bounding box center [1149, 692] width 103 height 34
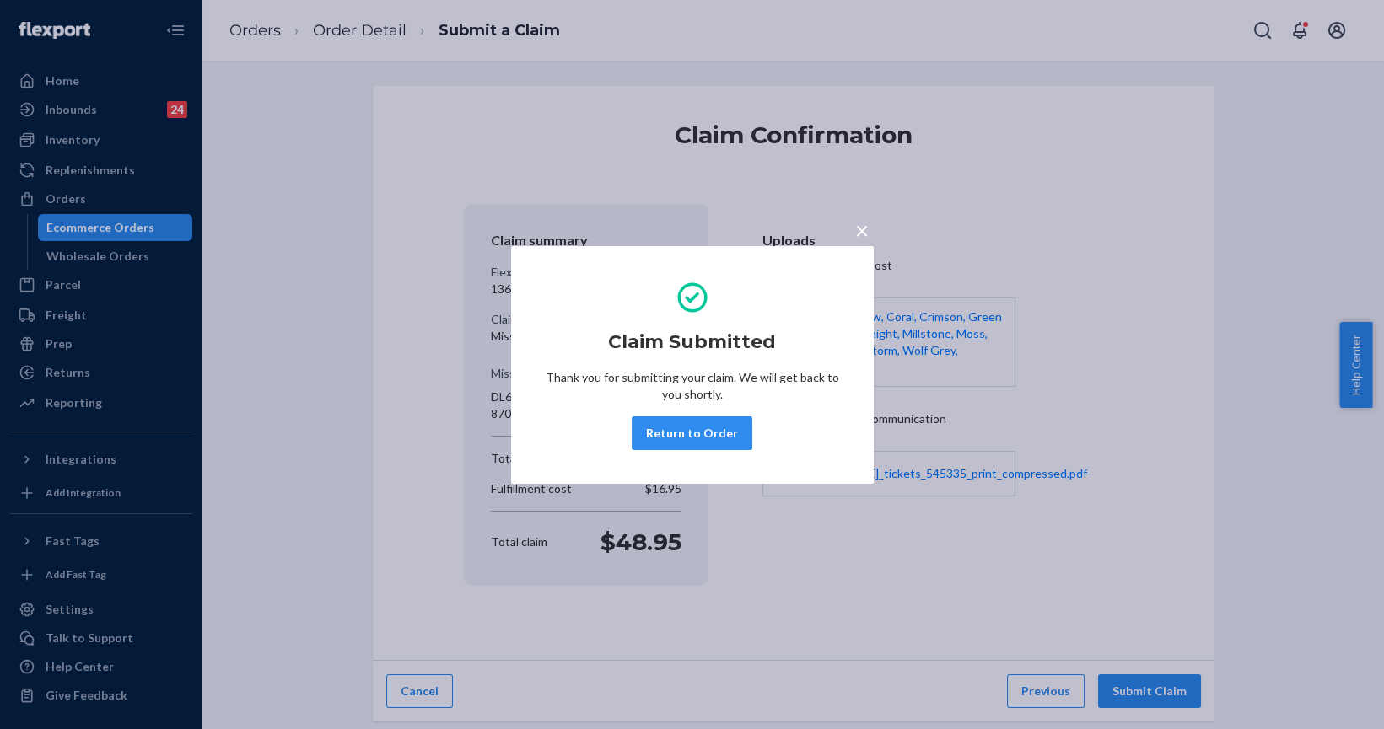
click at [676, 420] on button "Return to Order" at bounding box center [692, 434] width 121 height 34
click at [676, 420] on div "Claim Confirmation Claim summary Flexport Order ID 136554190 Claim Missing prod…" at bounding box center [792, 395] width 1181 height 669
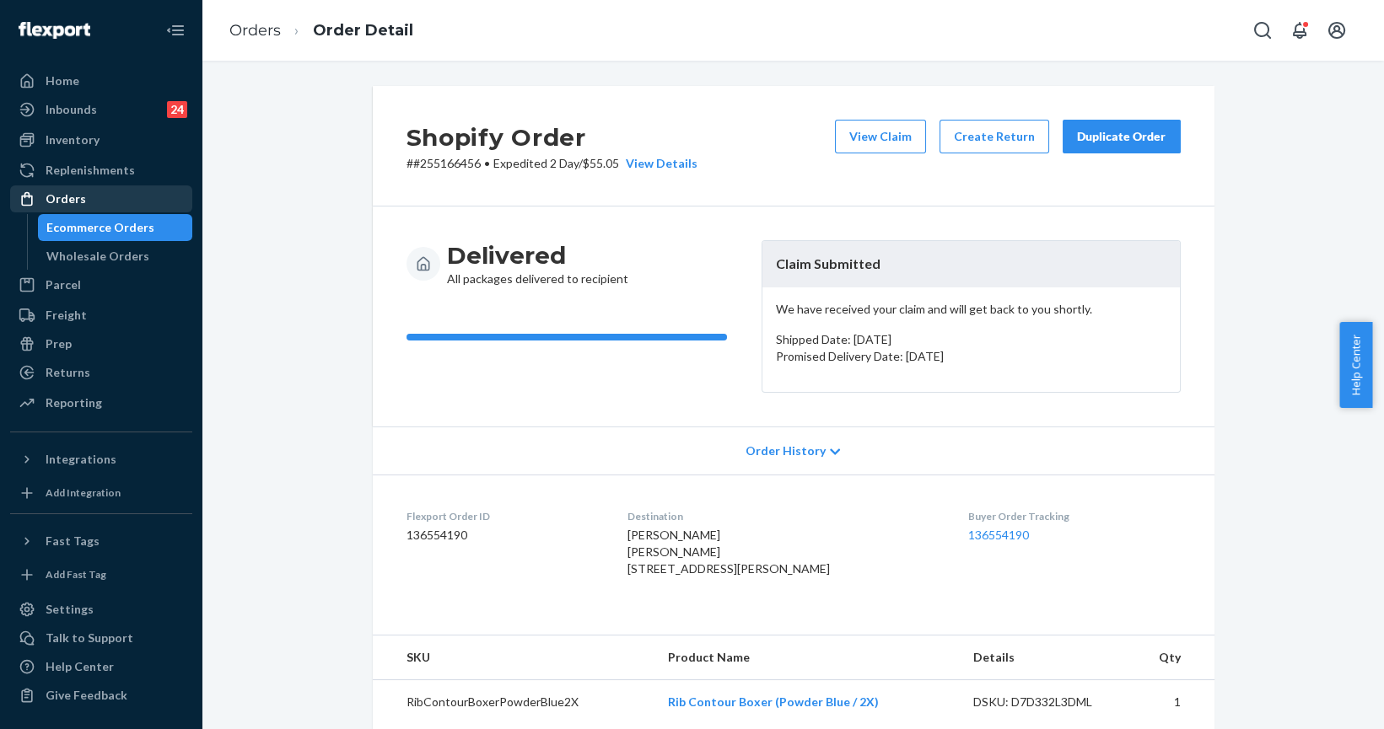
click at [55, 200] on div "Orders" at bounding box center [66, 199] width 40 height 17
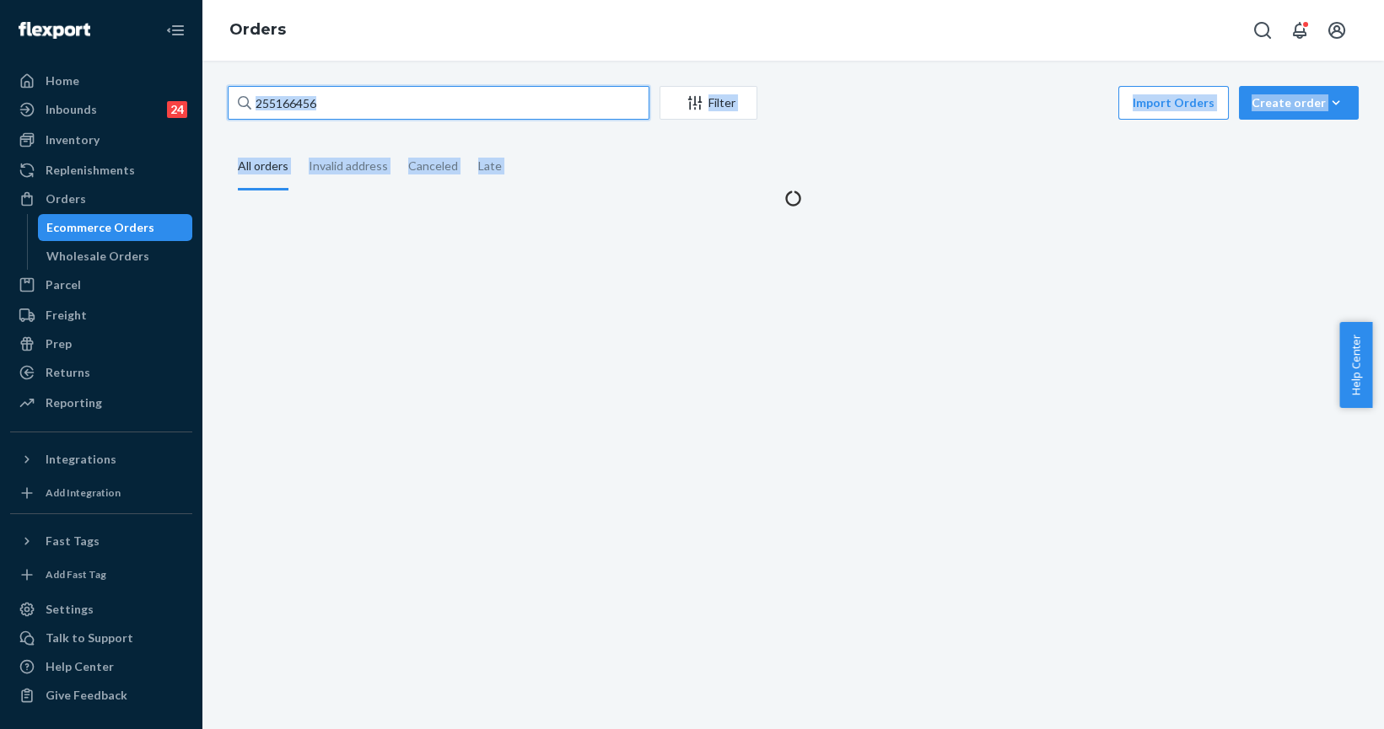
click at [351, 99] on input "255166456" at bounding box center [439, 103] width 422 height 34
paste input "232872"
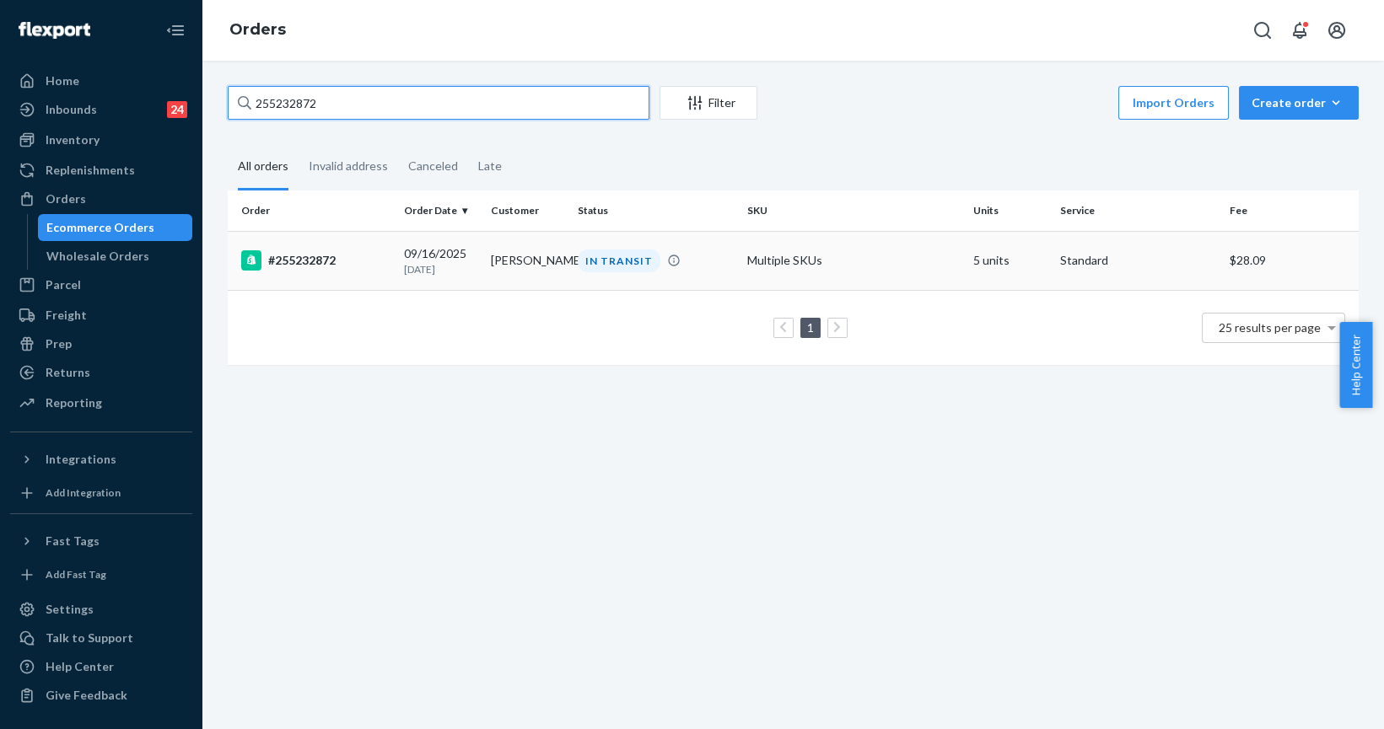
type input "255232872"
click at [266, 254] on div "#255232872" at bounding box center [315, 260] width 149 height 20
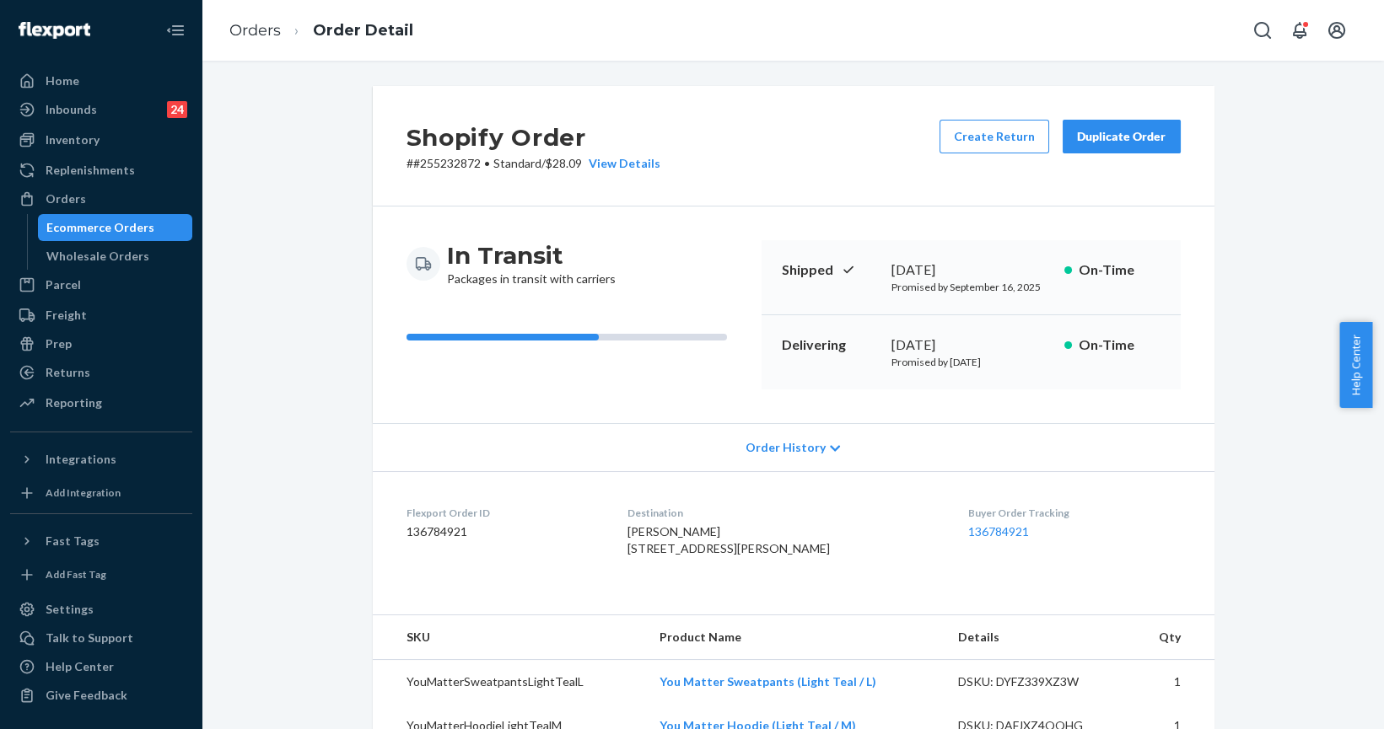
click at [1086, 141] on div "Duplicate Order" at bounding box center [1121, 136] width 89 height 17
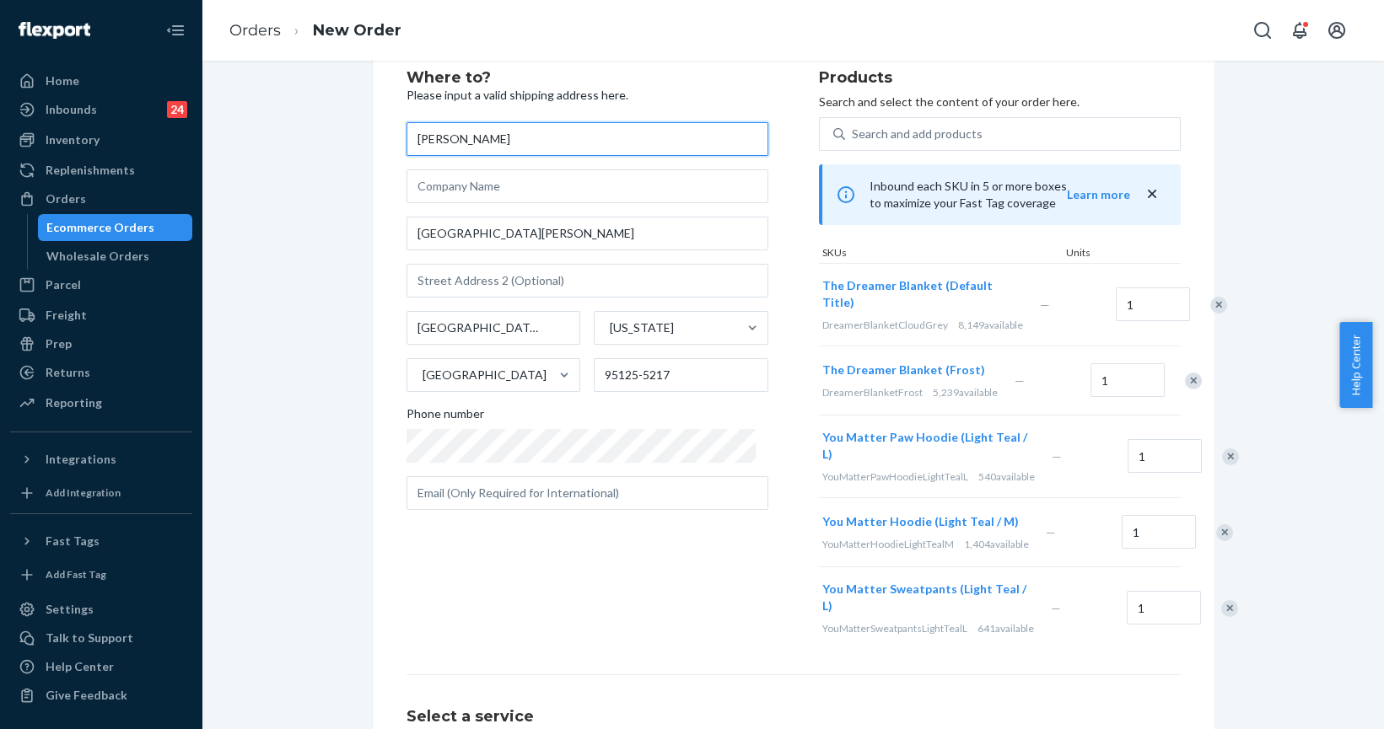
scroll to position [76, 0]
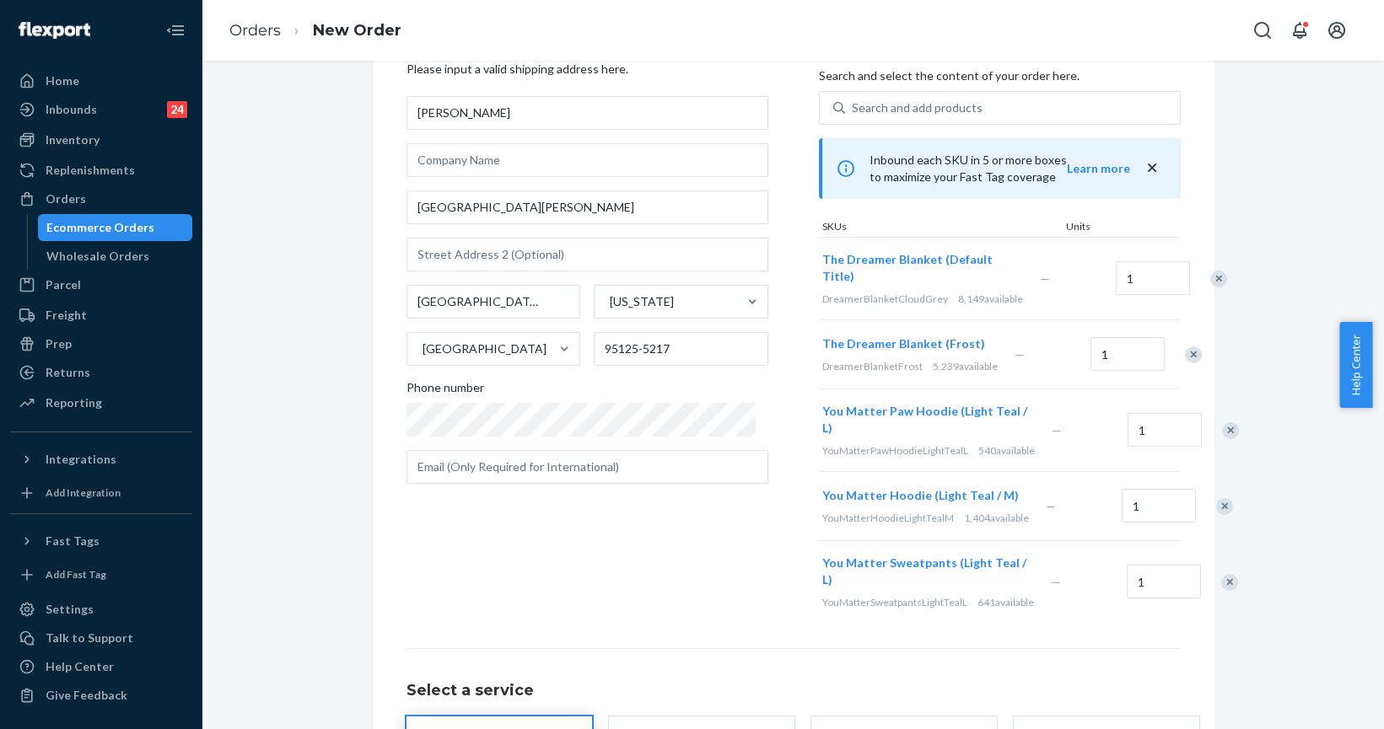
click at [1185, 363] on div "Remove Item" at bounding box center [1193, 355] width 17 height 17
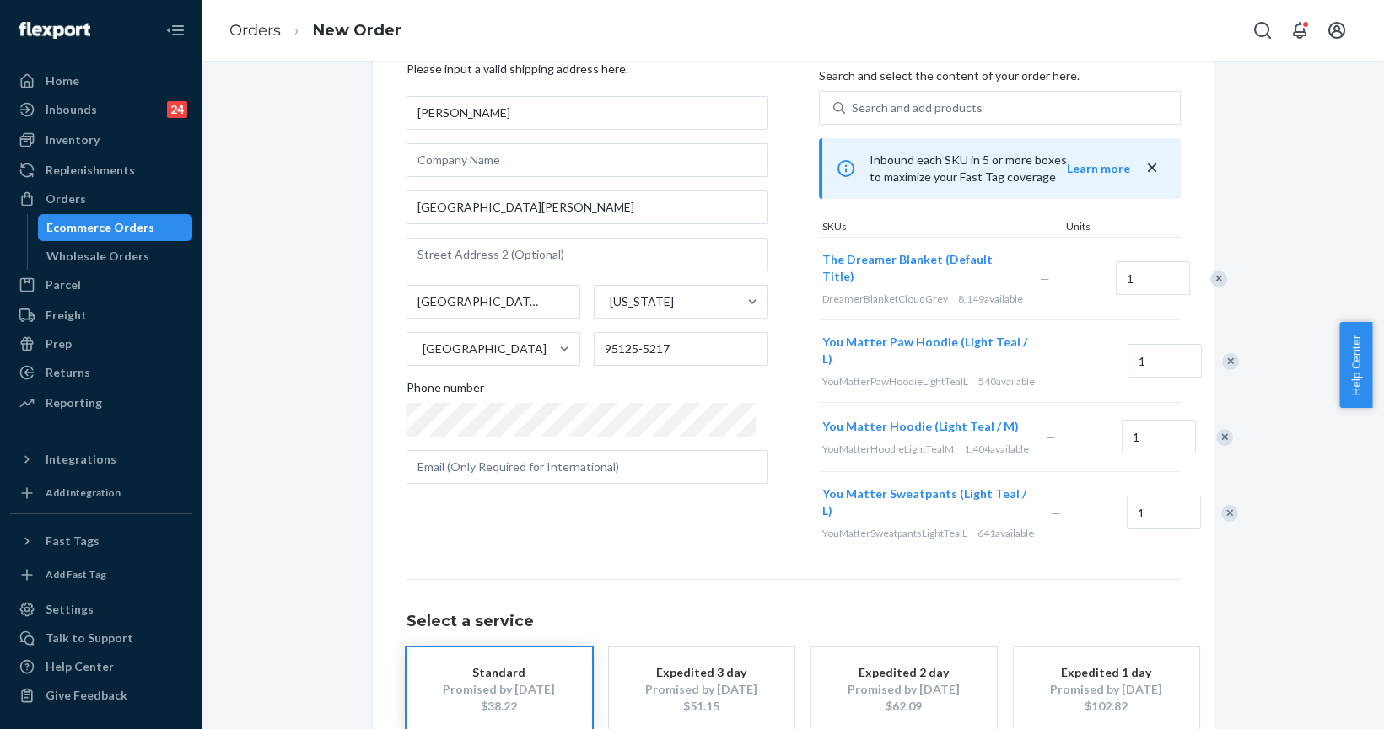
click at [1222, 370] on div "Remove Item" at bounding box center [1230, 361] width 17 height 17
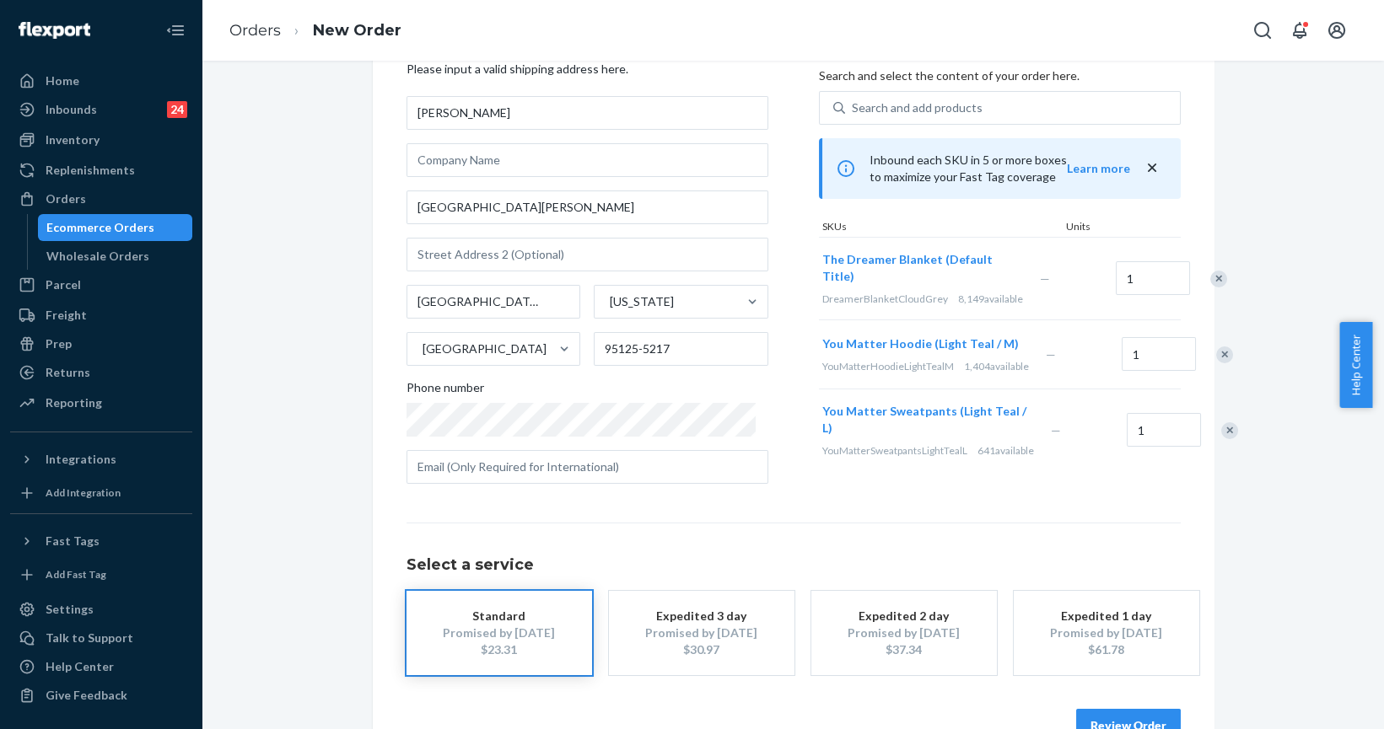
click at [1216, 363] on div "Remove Item" at bounding box center [1224, 355] width 17 height 17
click at [1221, 370] on div "Remove Item" at bounding box center [1229, 361] width 17 height 17
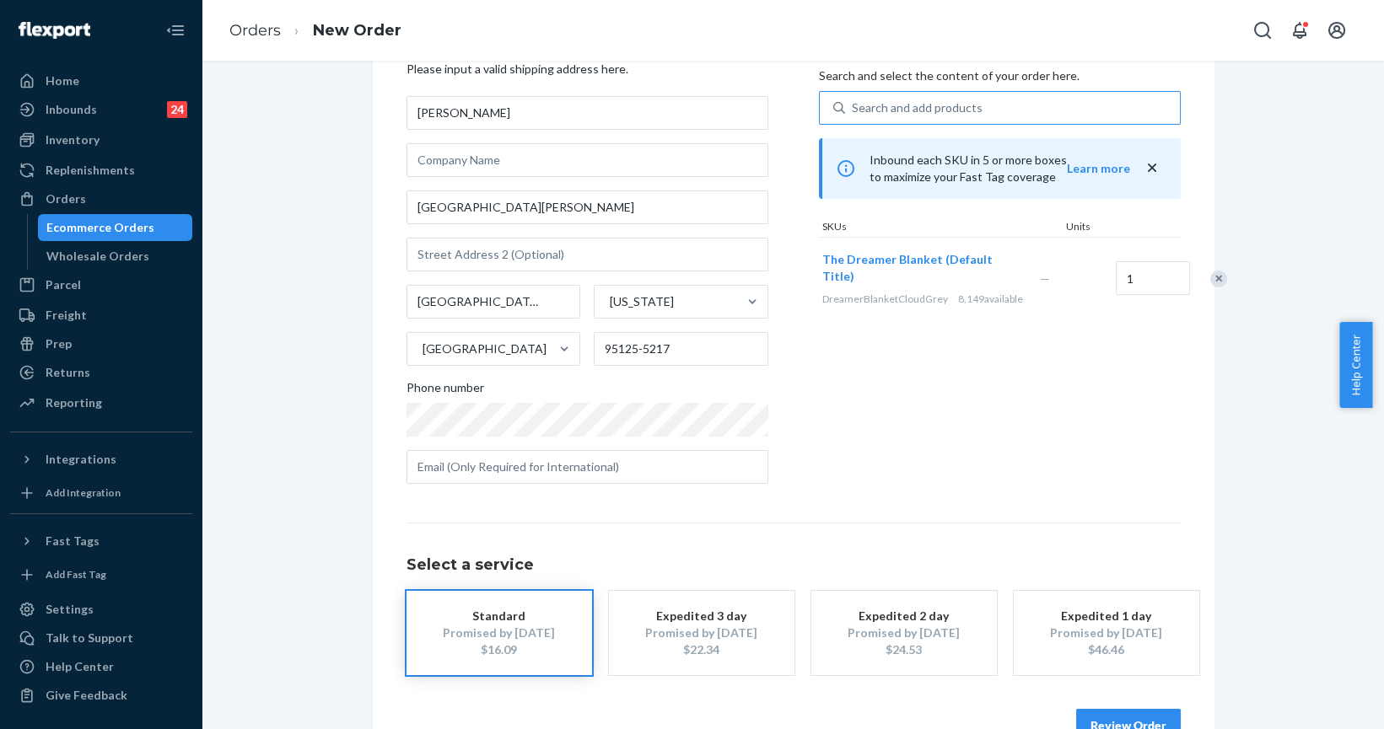
click at [875, 100] on div "Search and add products" at bounding box center [917, 108] width 131 height 17
click at [853, 100] on input "Search and add products" at bounding box center [853, 108] width 2 height 17
paste input "Dreamer Blanket"
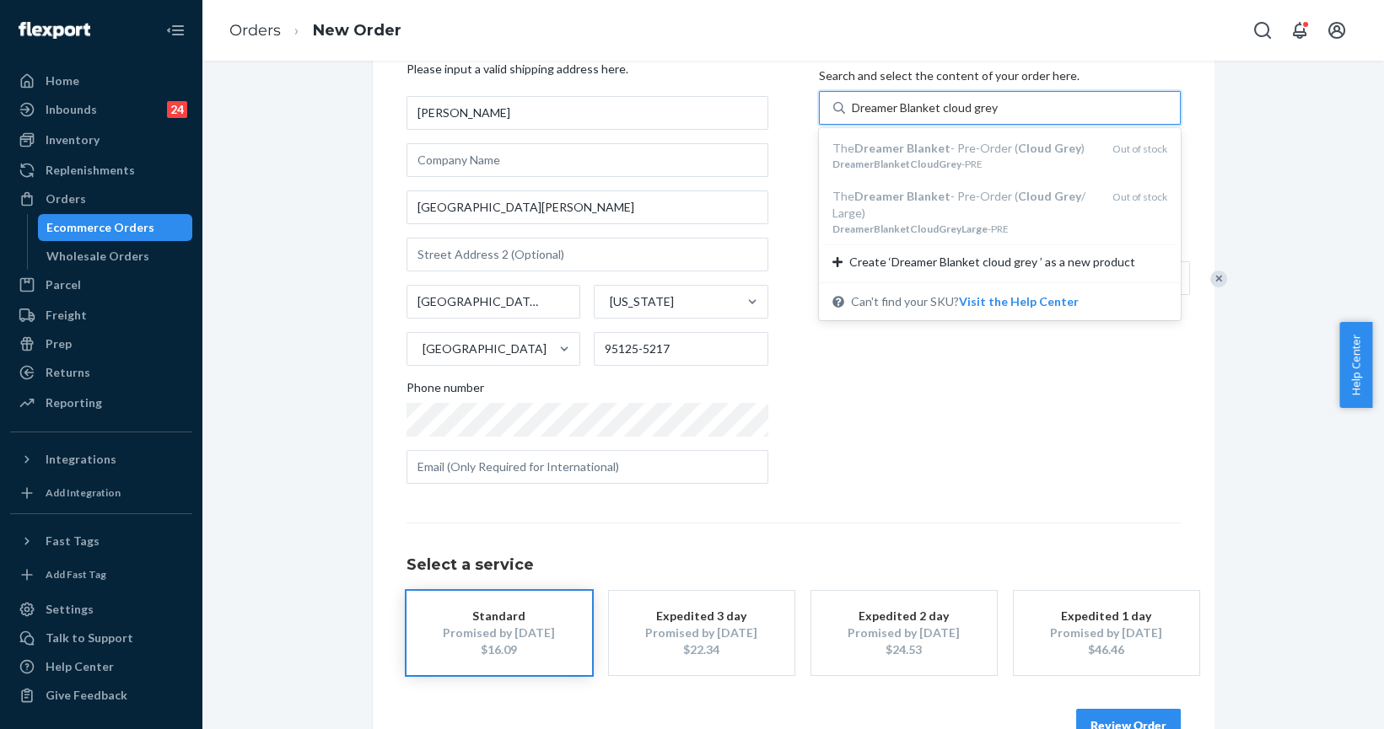
type input "Dreamer Blanket cloud grey"
click at [1232, 223] on div "Where to? Please input a valid shipping address here. [PERSON_NAME] [STREET_ADD…" at bounding box center [793, 393] width 1156 height 767
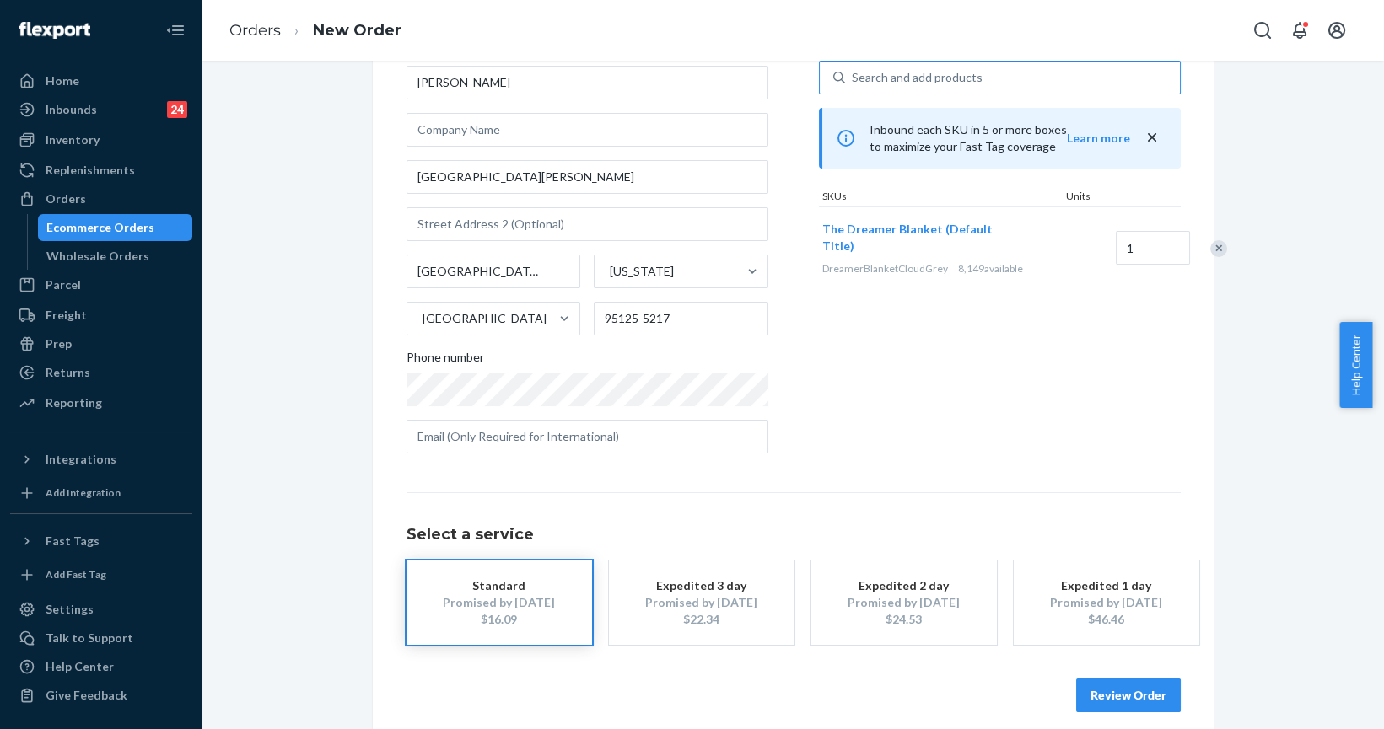
scroll to position [121, 0]
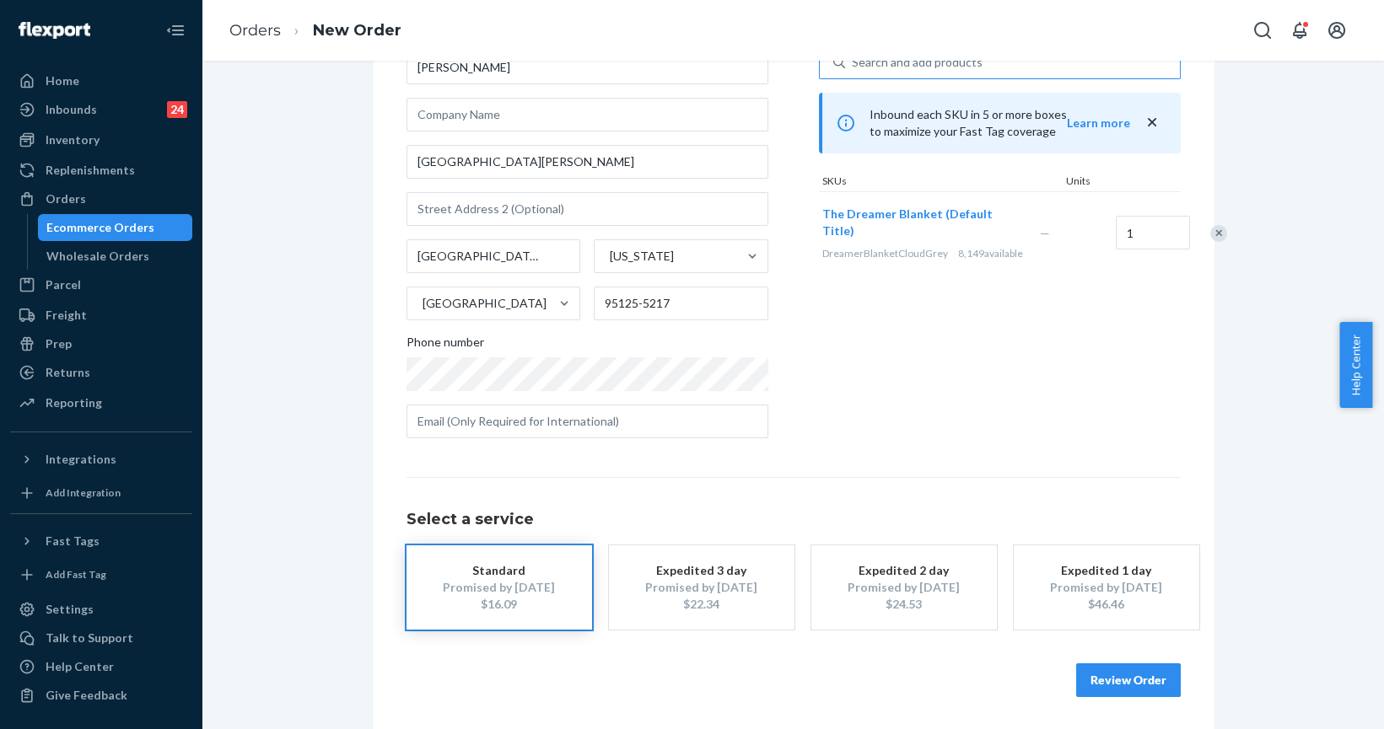
click at [1115, 687] on button "Review Order" at bounding box center [1128, 681] width 105 height 34
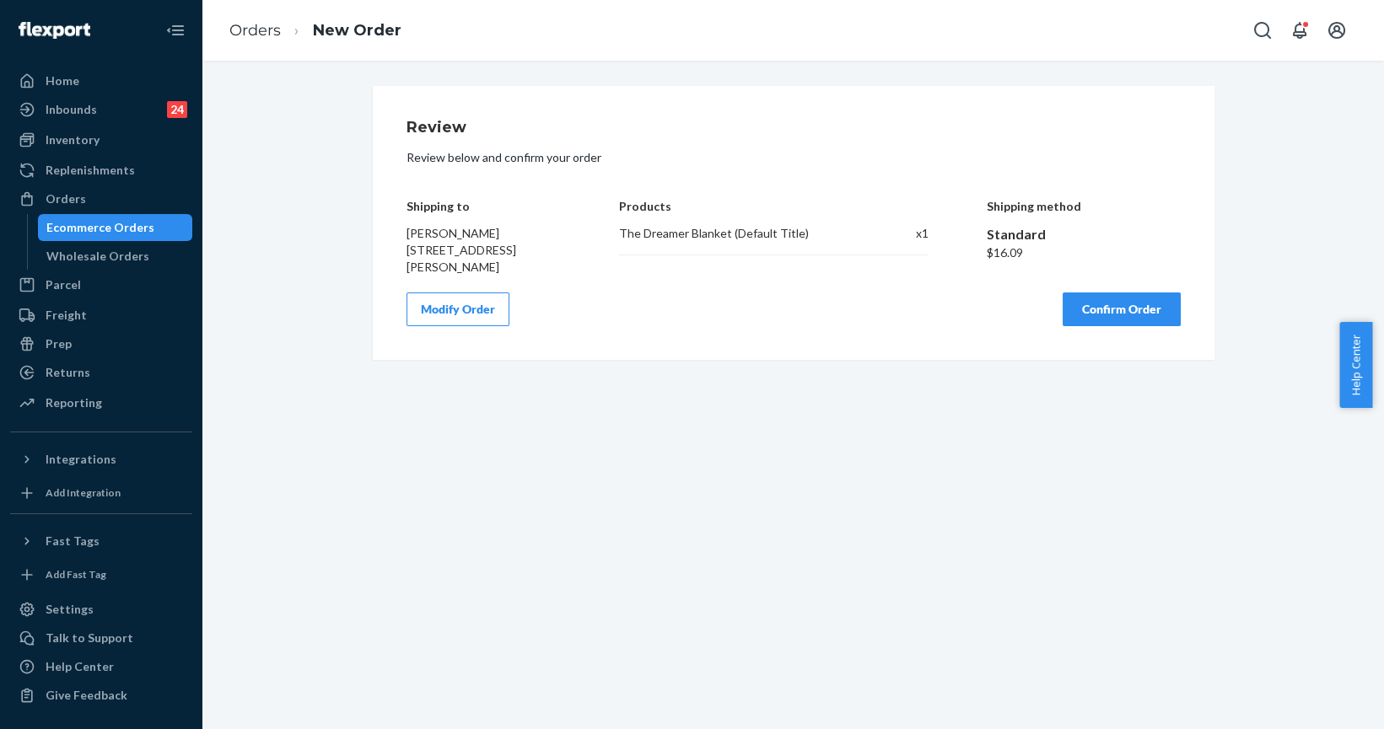
click at [1101, 320] on button "Confirm Order" at bounding box center [1122, 310] width 118 height 34
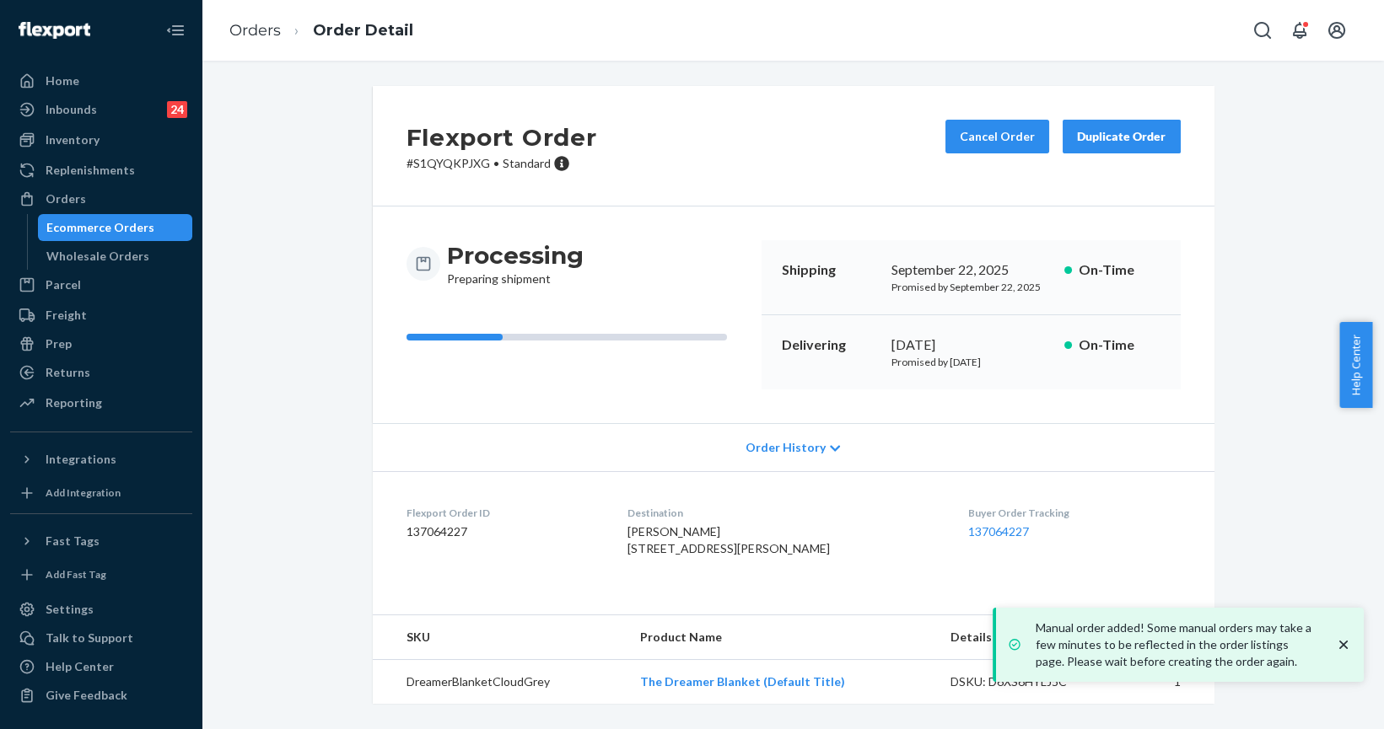
click at [428, 162] on p "# S1QYQKPJXG • Standard" at bounding box center [501, 163] width 191 height 17
copy p "S1QYQKPJXG"
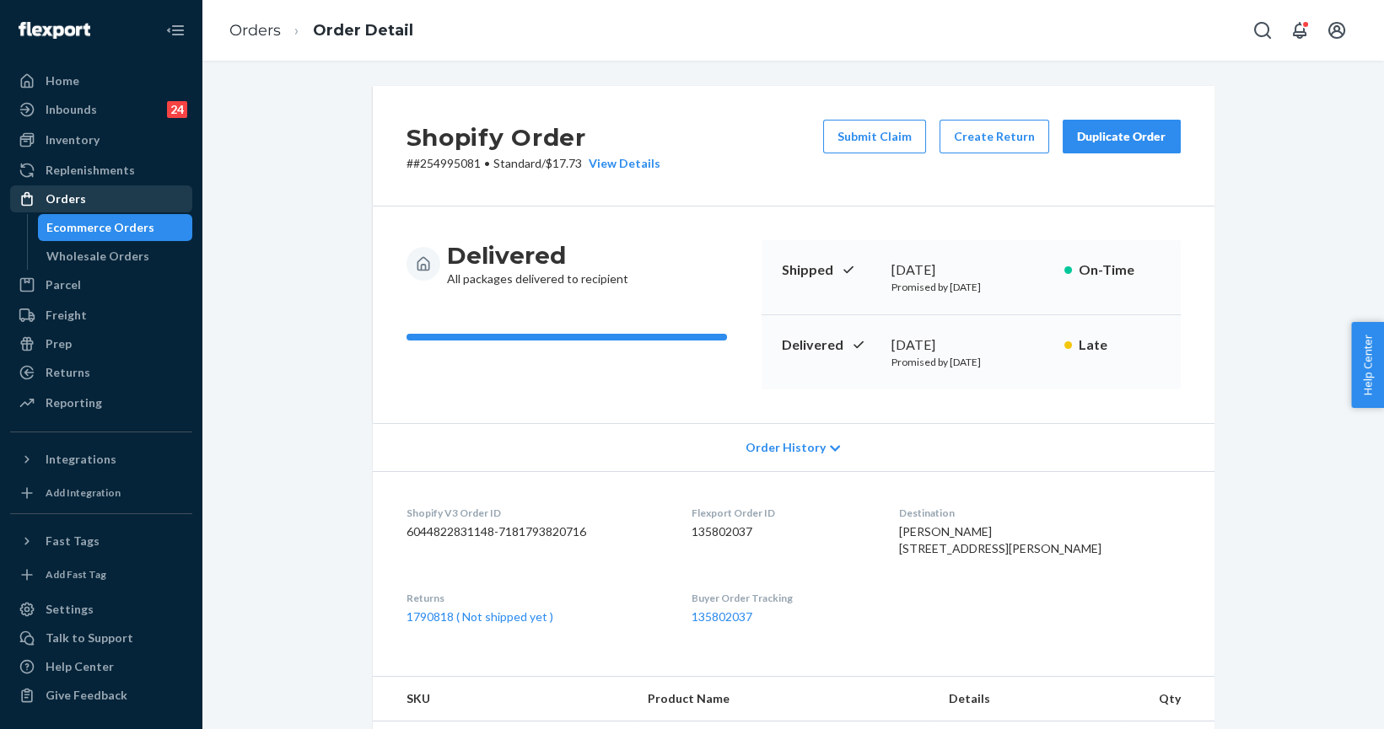
click at [83, 202] on div "Orders" at bounding box center [101, 199] width 179 height 24
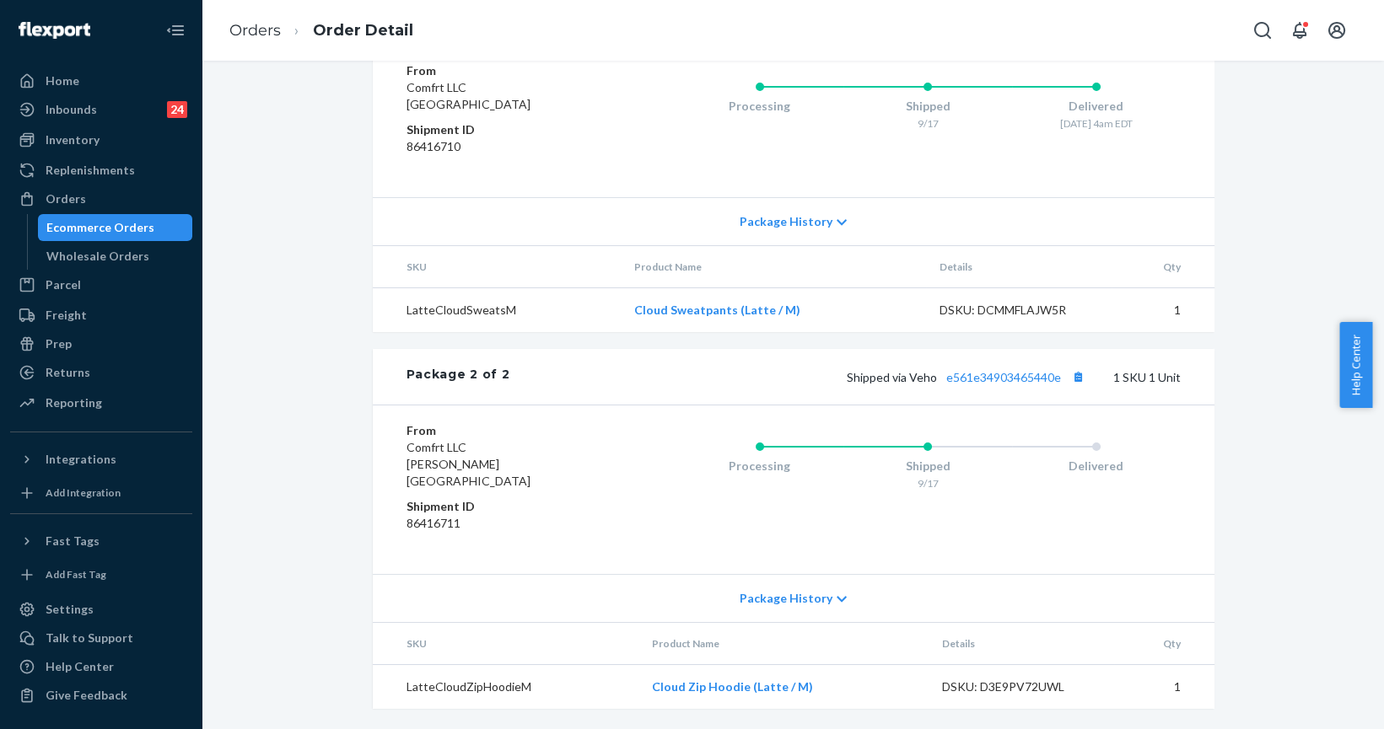
scroll to position [791, 0]
click at [998, 385] on link "e561e34903465440e" at bounding box center [1003, 377] width 115 height 14
drag, startPoint x: 832, startPoint y: 690, endPoint x: 641, endPoint y: 694, distance: 190.6
click at [641, 694] on td "Cloud Zip Hoodie (Latte / M)" at bounding box center [783, 687] width 290 height 45
copy link "Cloud Zip Hoodie (Latte / M)"
